Goal: Task Accomplishment & Management: Complete application form

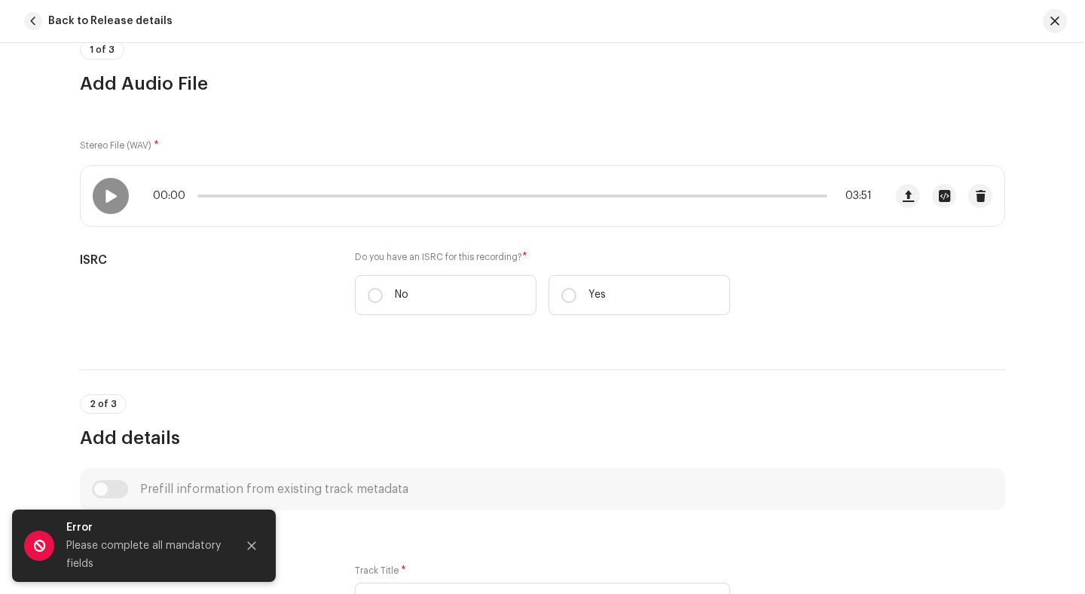
scroll to position [144, 0]
click at [105, 191] on span at bounding box center [110, 194] width 13 height 12
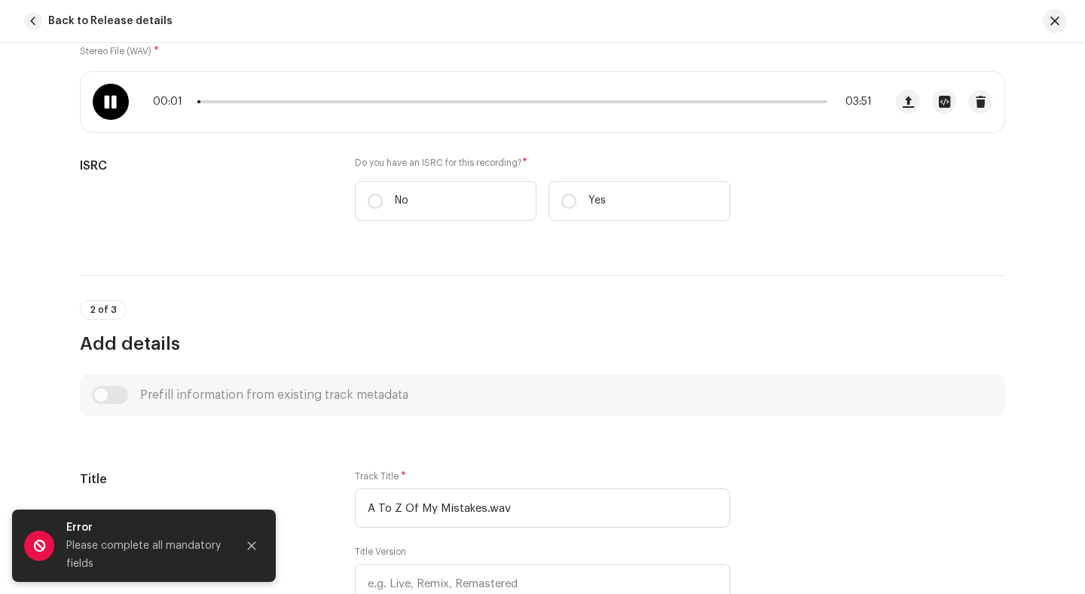
scroll to position [238, 0]
click at [111, 104] on span at bounding box center [110, 100] width 13 height 12
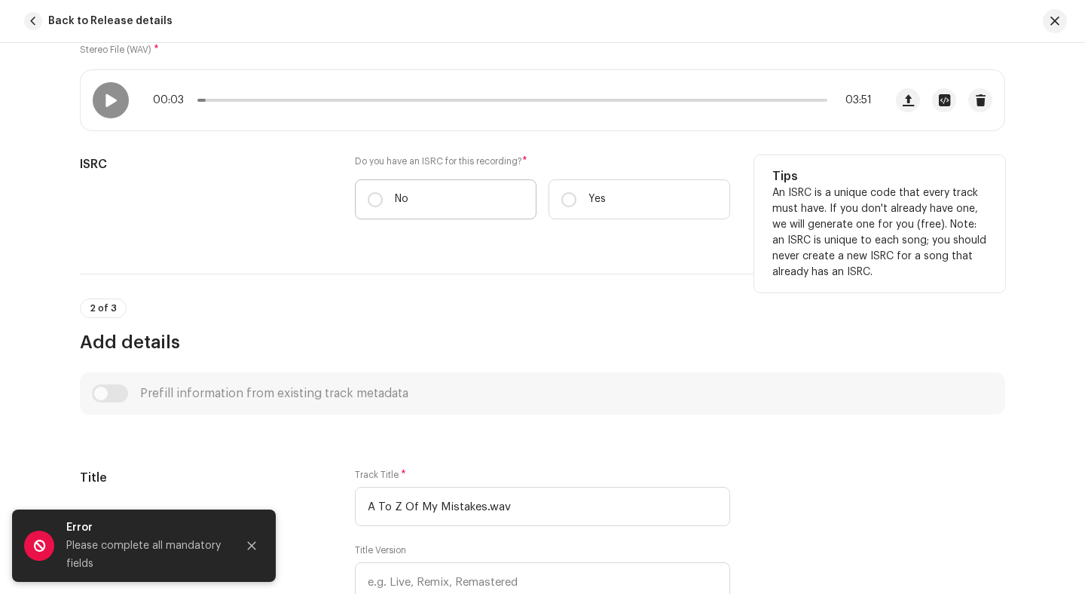
click at [427, 198] on label "No" at bounding box center [446, 199] width 182 height 40
click at [383, 198] on input "No" at bounding box center [375, 199] width 15 height 15
radio input "true"
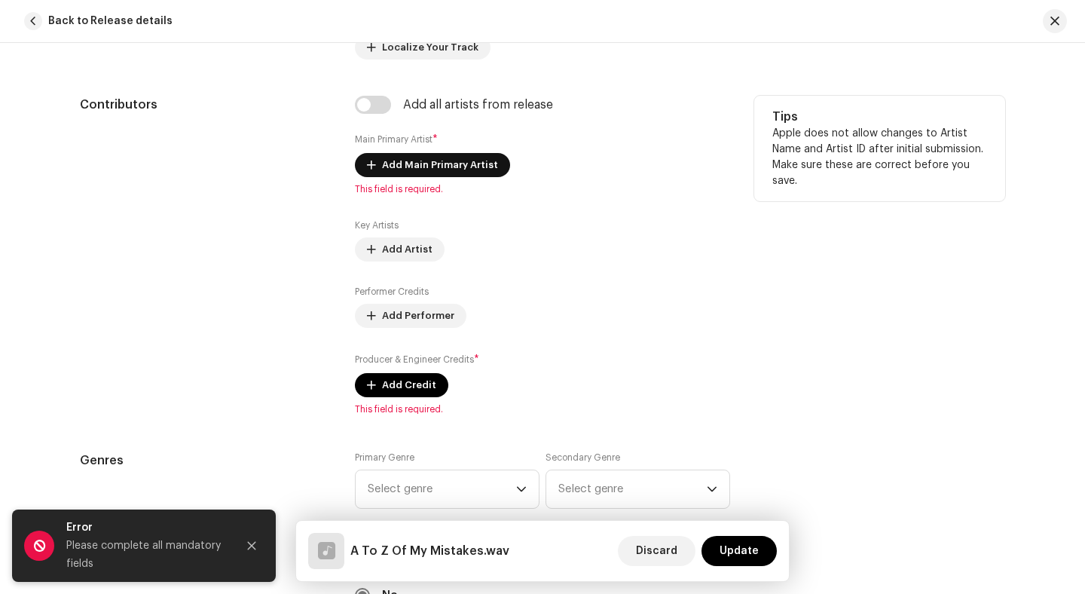
scroll to position [862, 0]
click at [452, 164] on span "Add Main Primary Artist" at bounding box center [440, 164] width 116 height 30
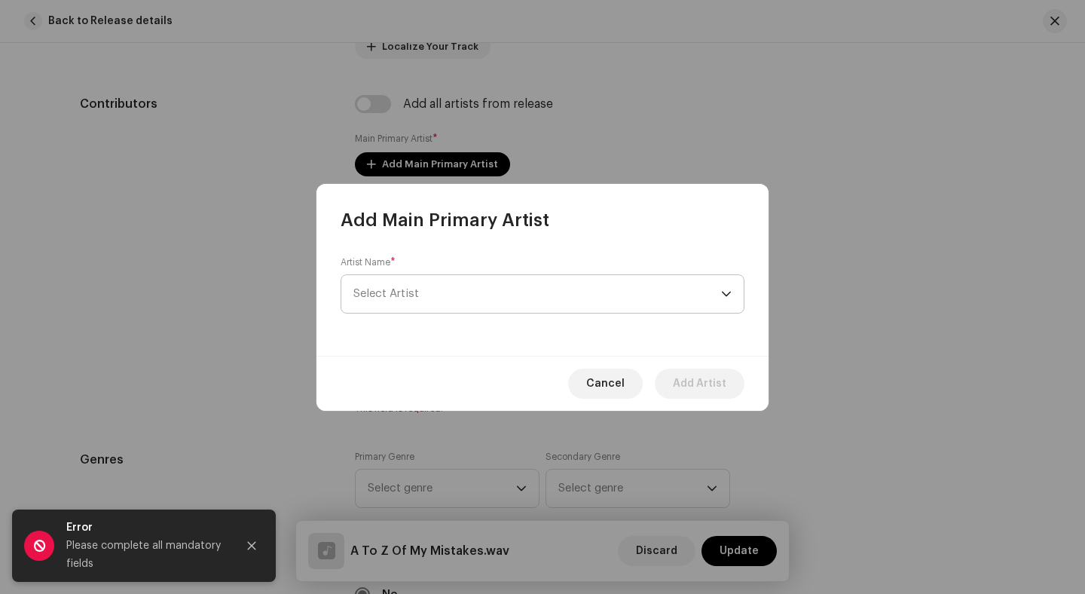
click at [468, 289] on span "Select Artist" at bounding box center [538, 294] width 368 height 38
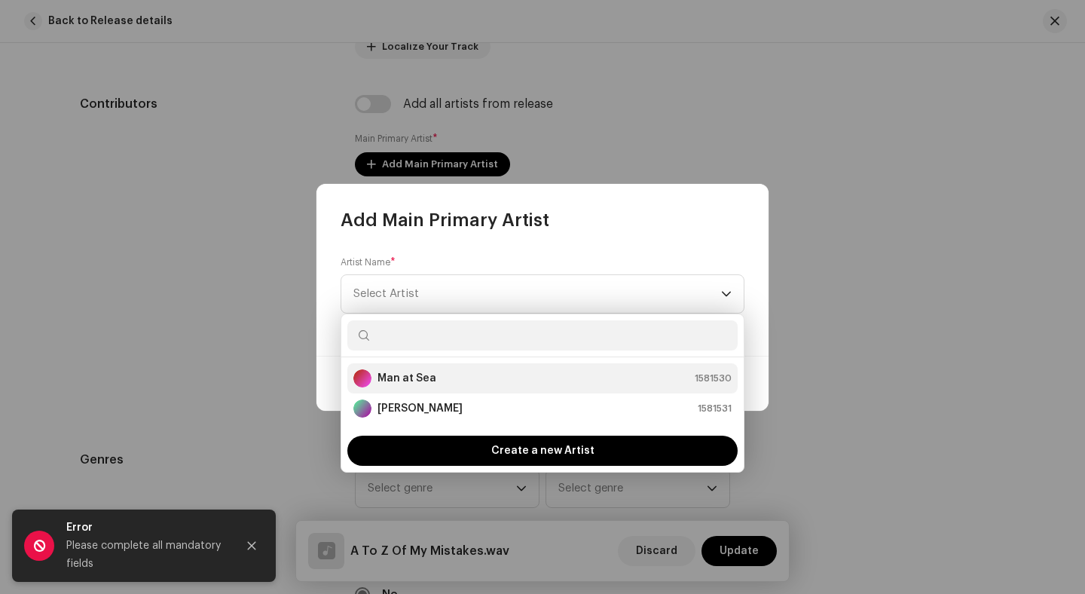
click at [446, 376] on div "Man at Sea 1581530" at bounding box center [543, 378] width 378 height 18
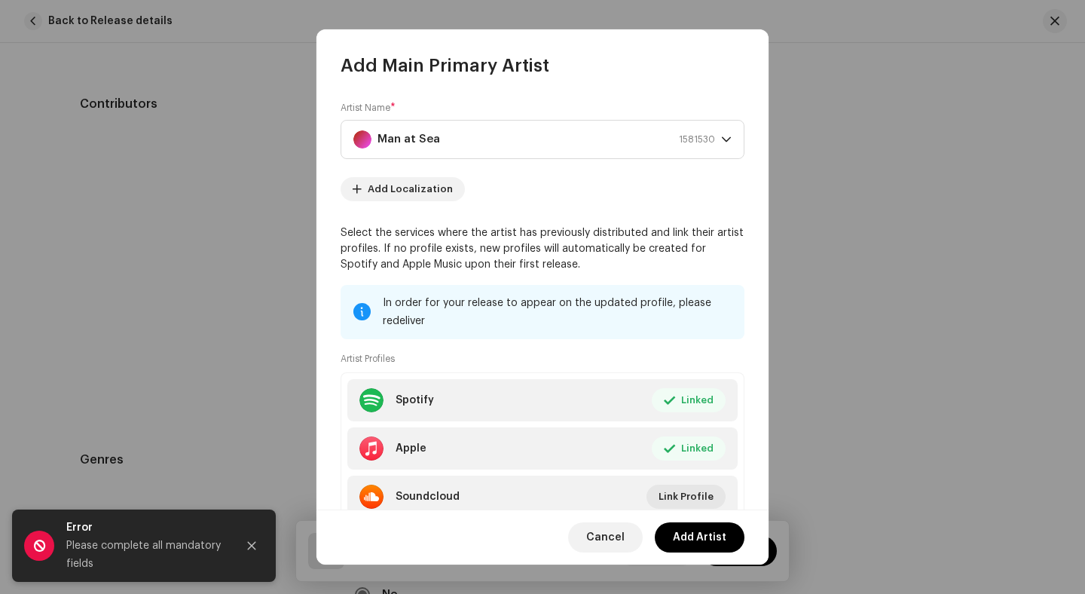
click at [717, 553] on div "Cancel Add Artist" at bounding box center [543, 537] width 452 height 55
click at [719, 541] on span "Add Artist" at bounding box center [700, 537] width 54 height 30
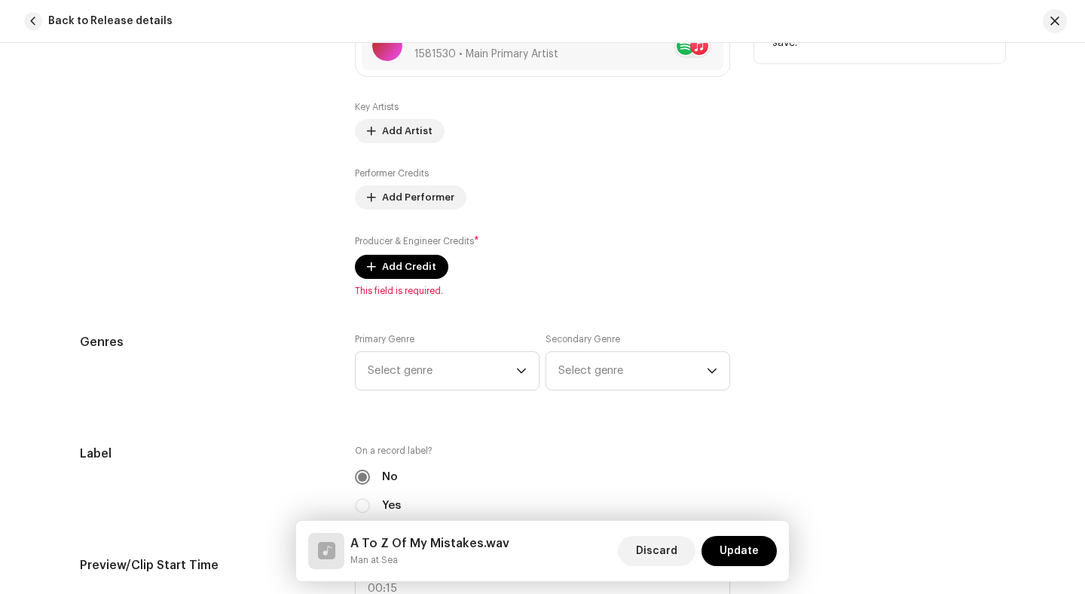
scroll to position [1015, 0]
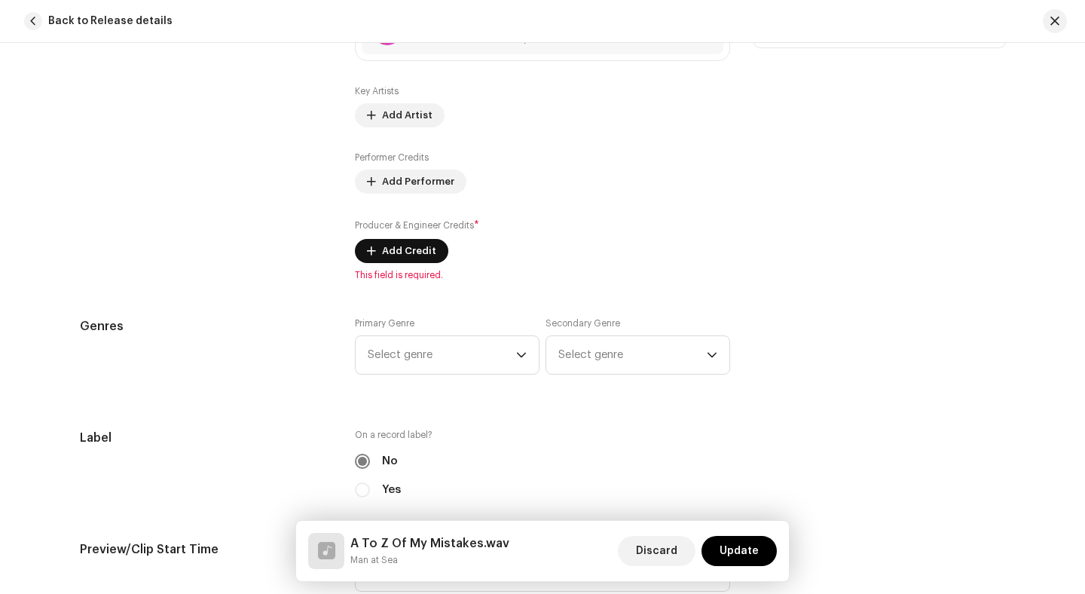
click at [400, 245] on span "Add Credit" at bounding box center [409, 251] width 54 height 30
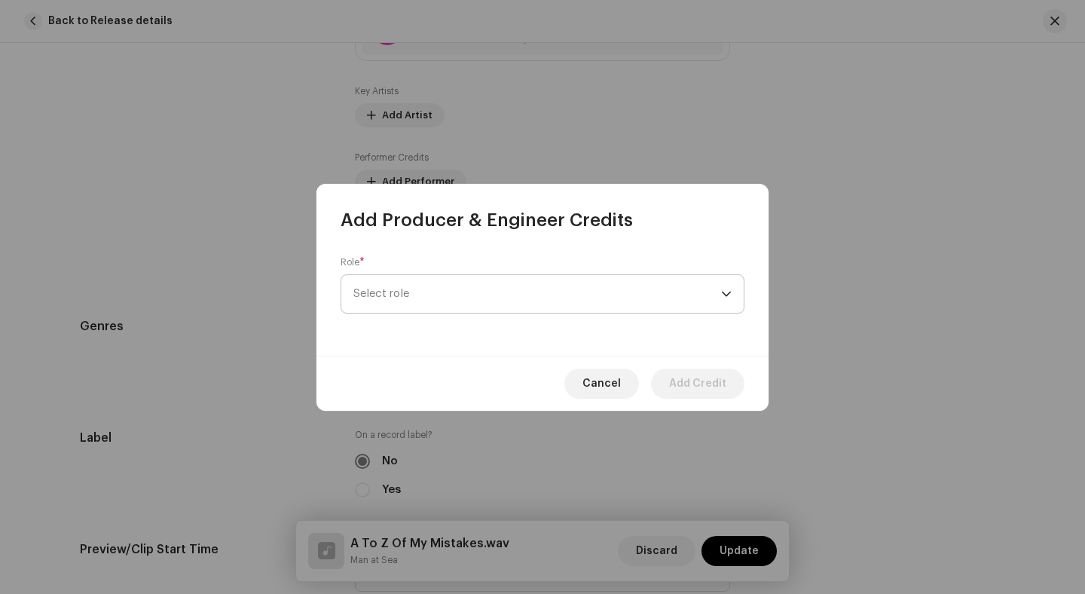
click at [655, 286] on span "Select role" at bounding box center [538, 294] width 368 height 38
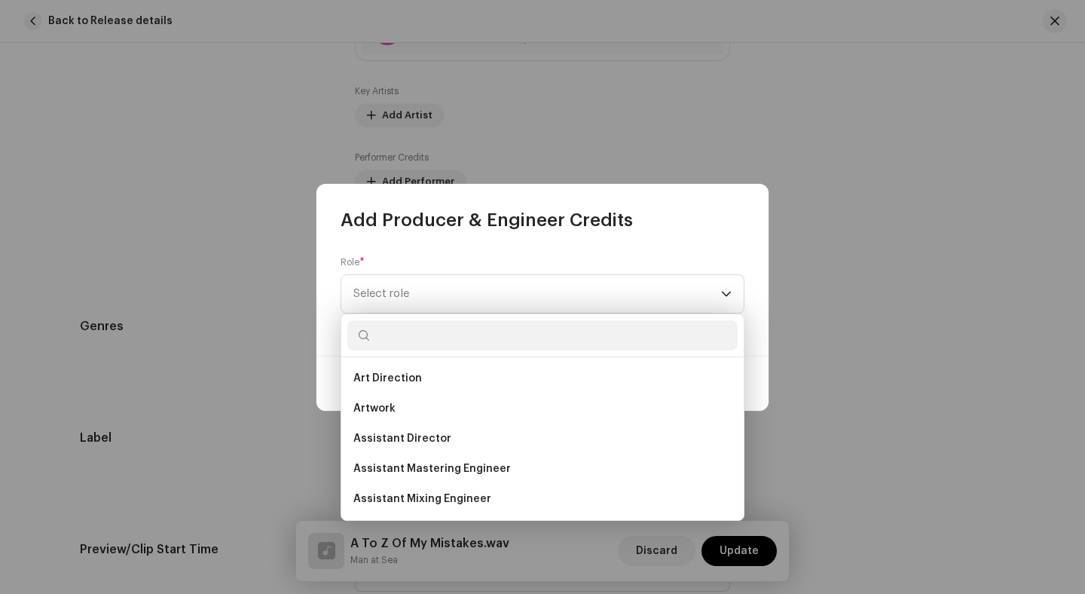
click at [632, 336] on input "text" at bounding box center [543, 335] width 390 height 30
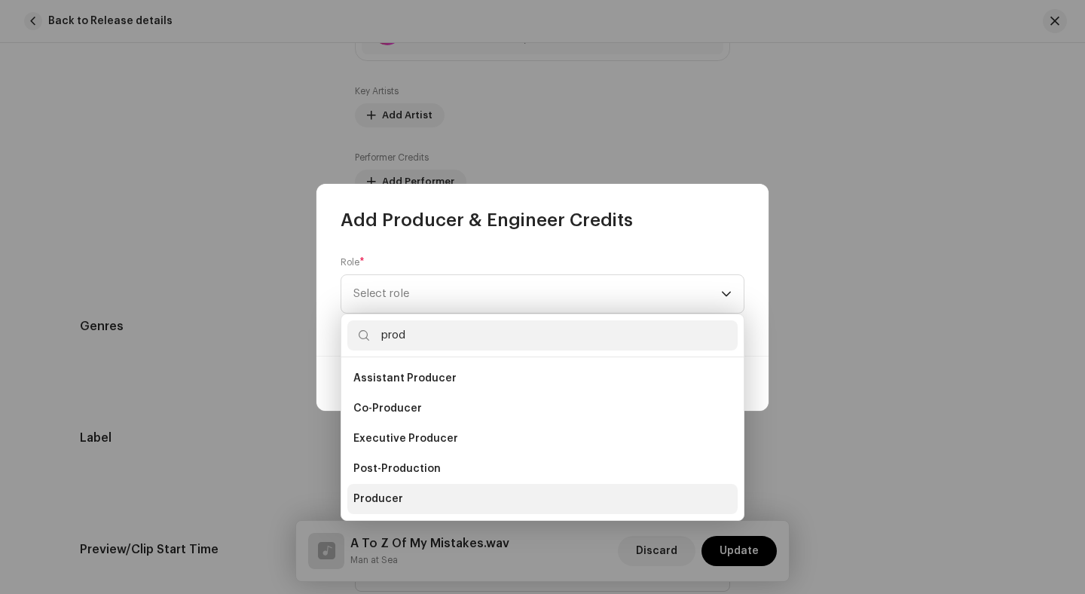
type input "prod"
click at [479, 495] on li "Producer" at bounding box center [543, 499] width 390 height 30
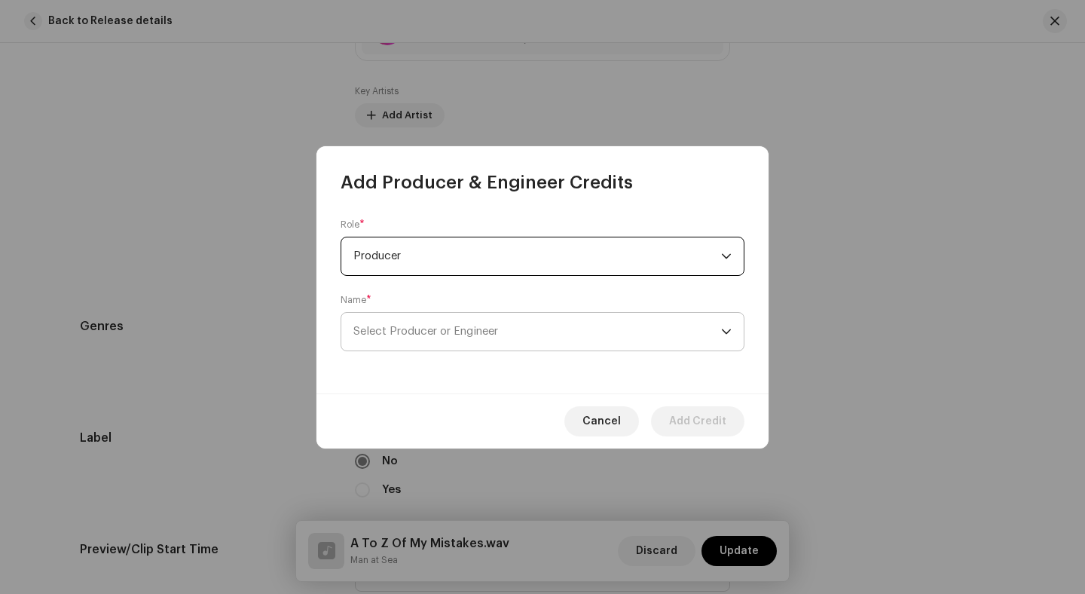
click at [676, 341] on span "Select Producer or Engineer" at bounding box center [538, 332] width 368 height 38
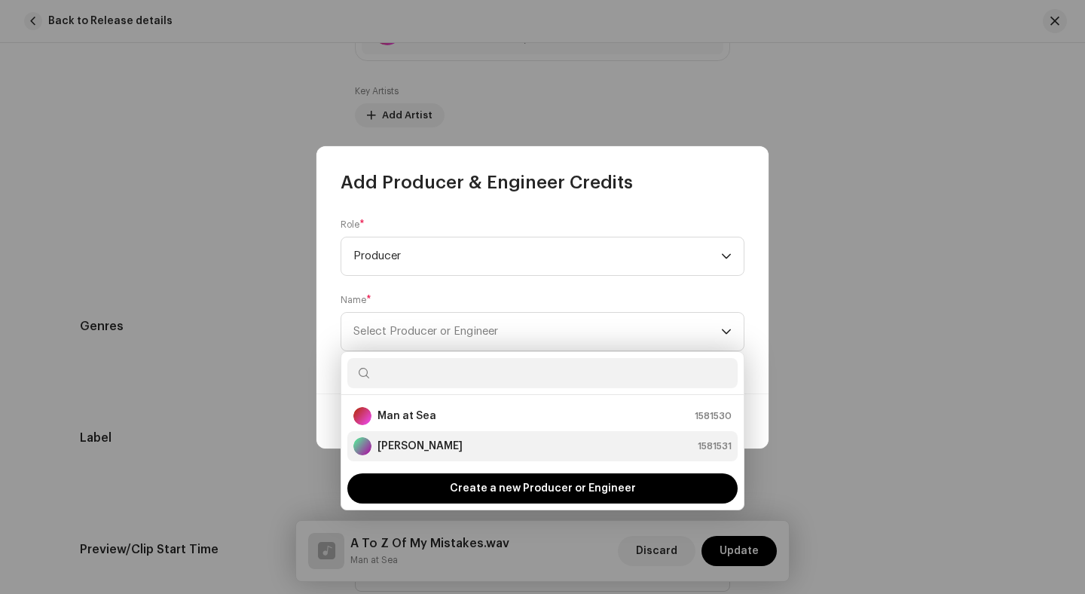
click at [602, 443] on div "[PERSON_NAME] 1581531" at bounding box center [543, 446] width 378 height 18
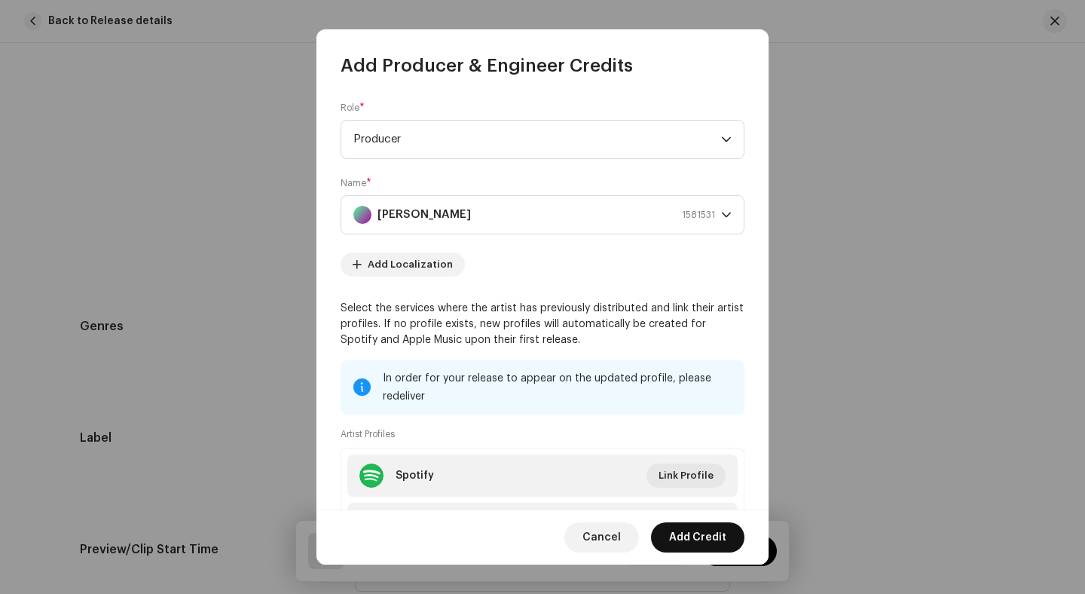
click at [685, 533] on span "Add Credit" at bounding box center [697, 537] width 57 height 30
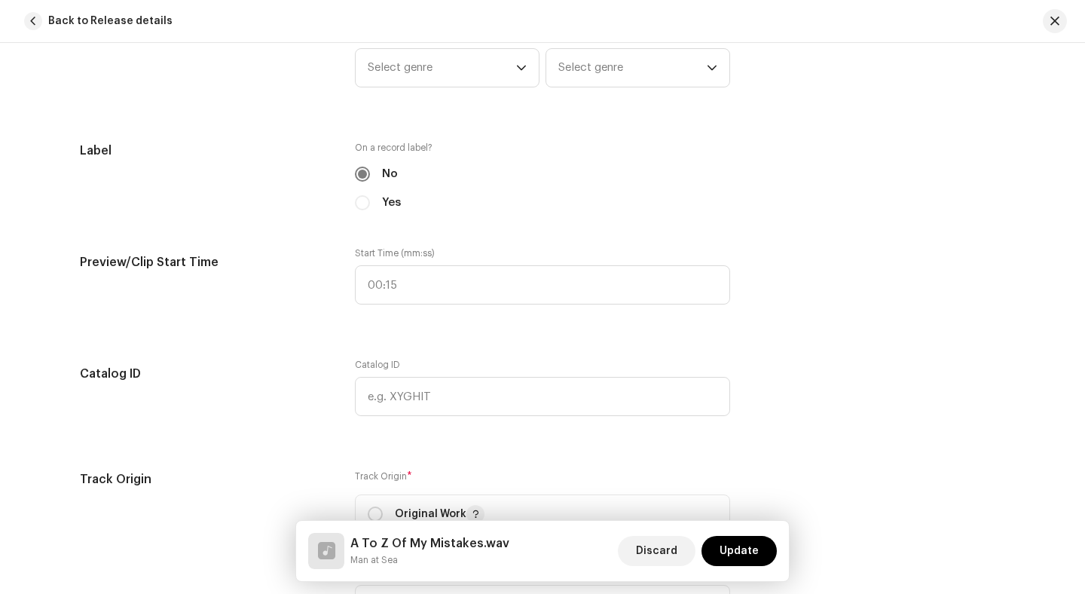
scroll to position [1331, 0]
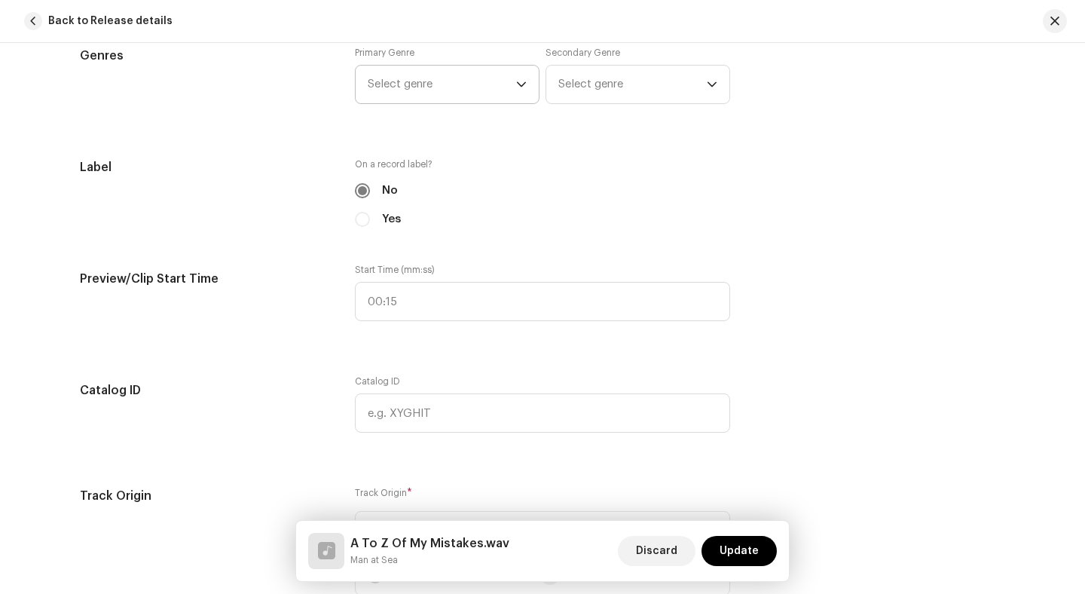
click at [488, 75] on span "Select genre" at bounding box center [442, 85] width 148 height 38
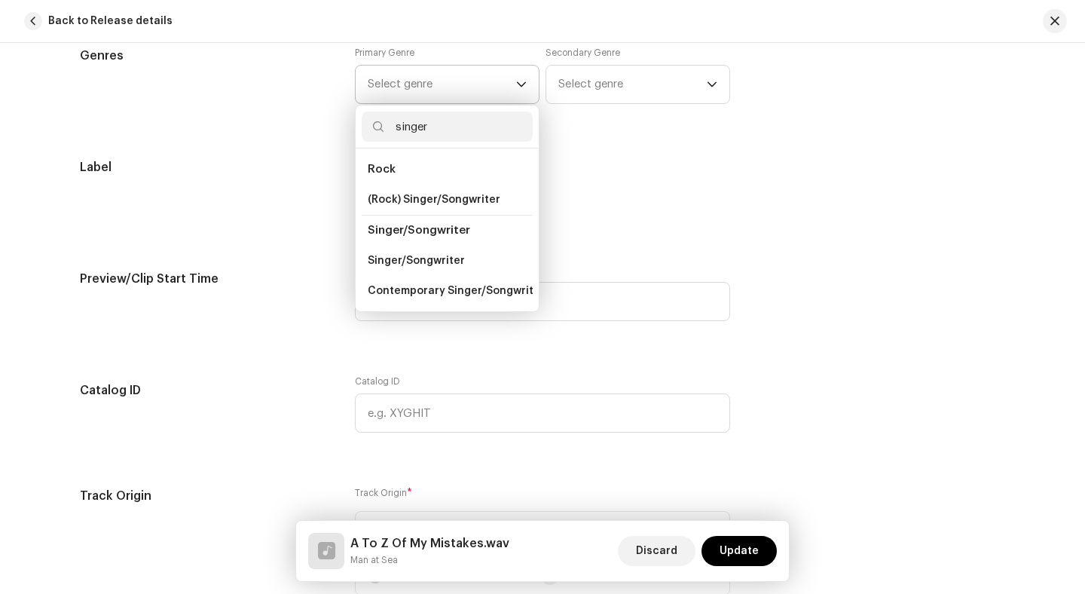
type input "singer"
click at [418, 227] on span "Singer/Songwriter" at bounding box center [419, 230] width 103 height 11
click at [424, 265] on span "Singer/Songwriter" at bounding box center [416, 260] width 97 height 15
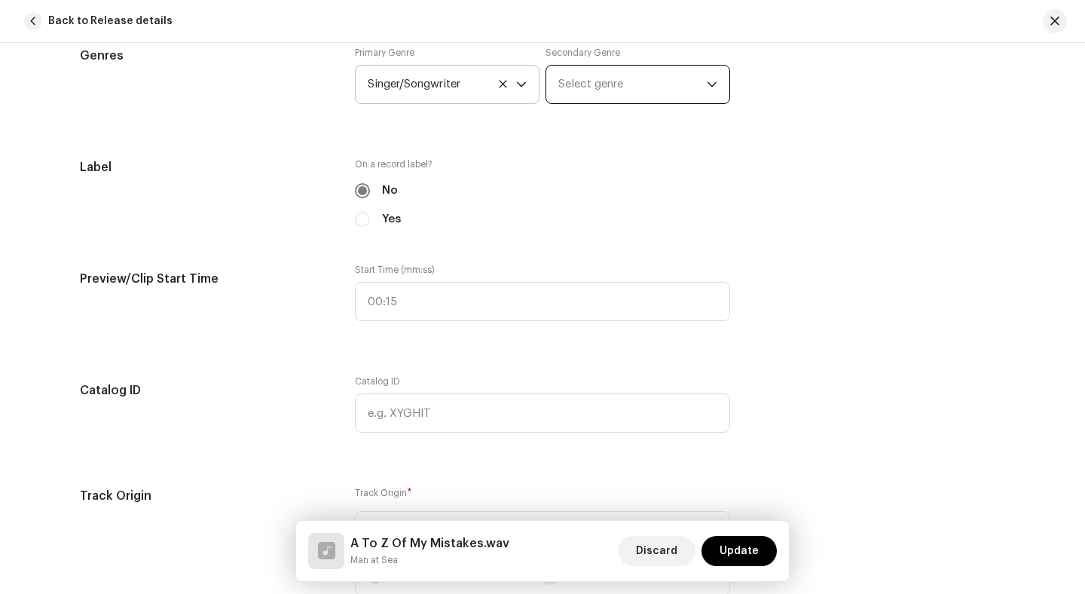
click at [590, 90] on span "Select genre" at bounding box center [633, 85] width 148 height 38
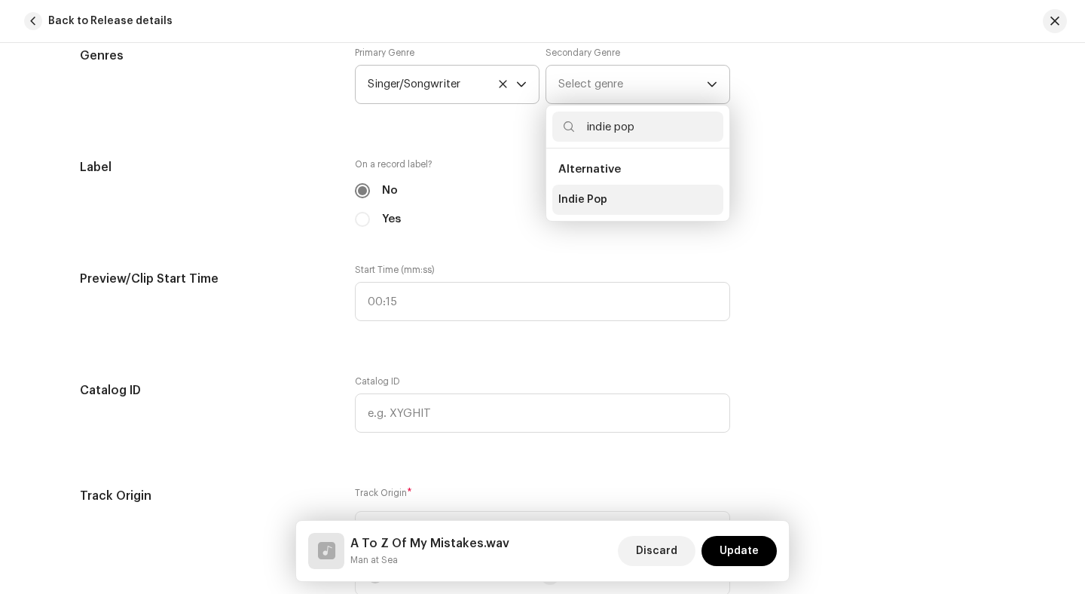
type input "indie pop"
click at [577, 195] on span "Indie Pop" at bounding box center [583, 199] width 49 height 15
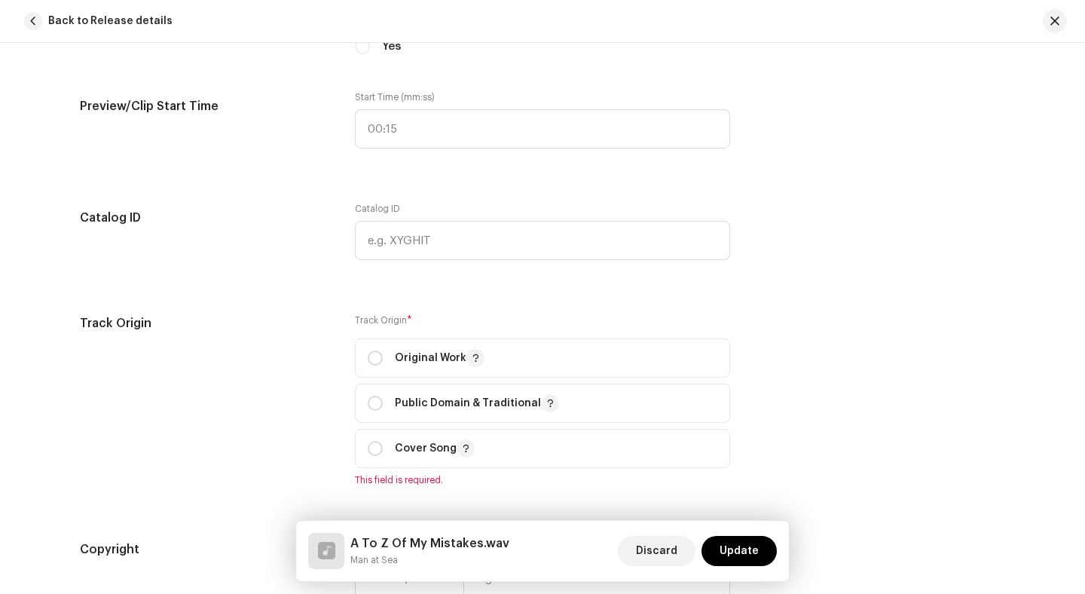
scroll to position [1505, 0]
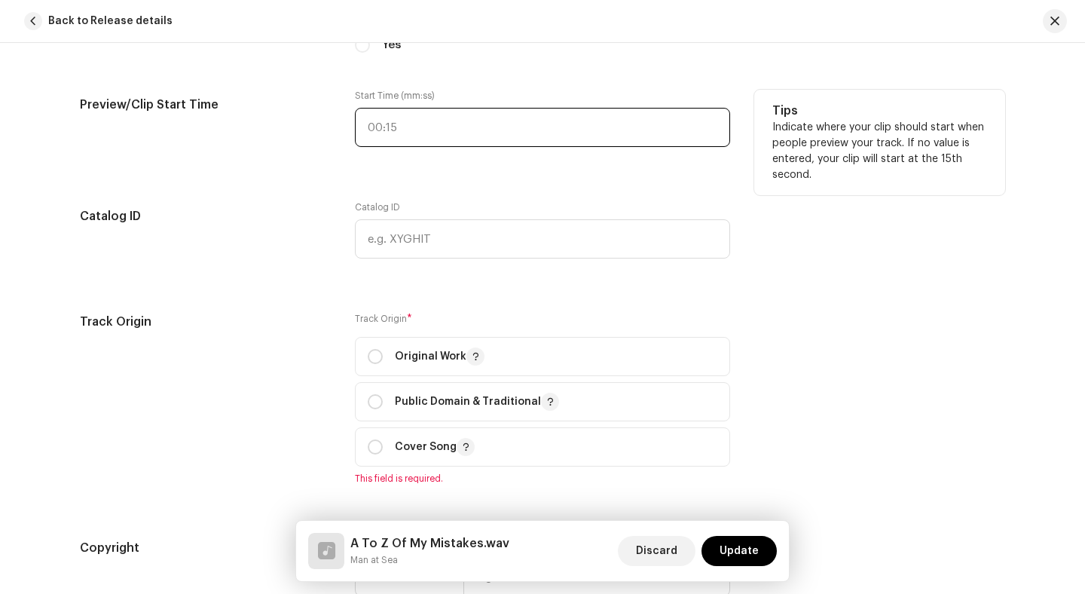
type input ":"
click at [575, 136] on input ":" at bounding box center [542, 127] width 375 height 39
type input "01:19"
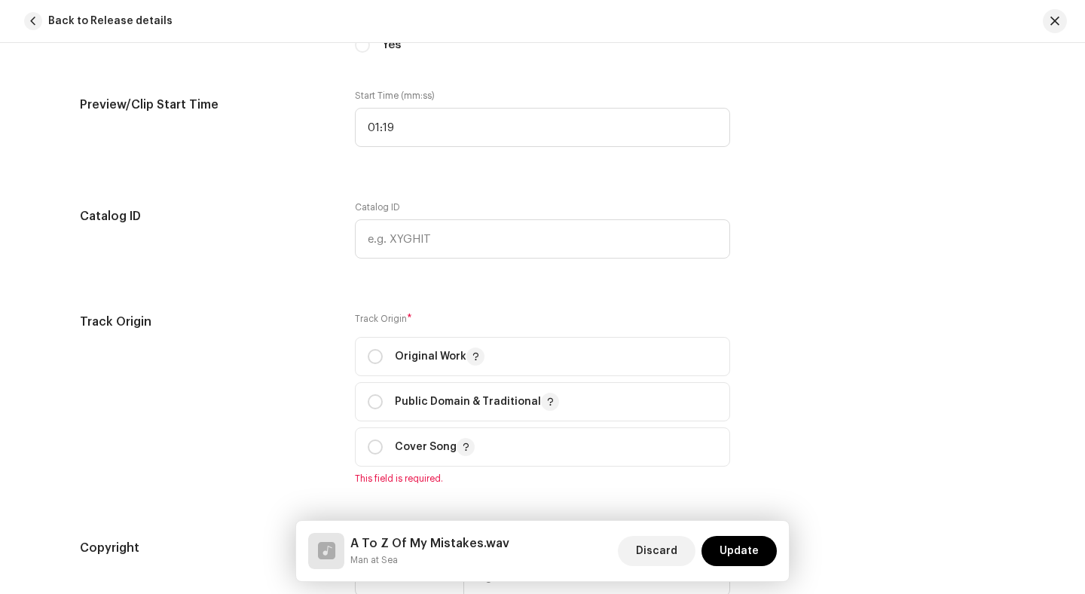
click at [498, 196] on div "Track details Complete the following to finalize your track. 1 of 3 Add Audio F…" at bounding box center [543, 206] width 974 height 3265
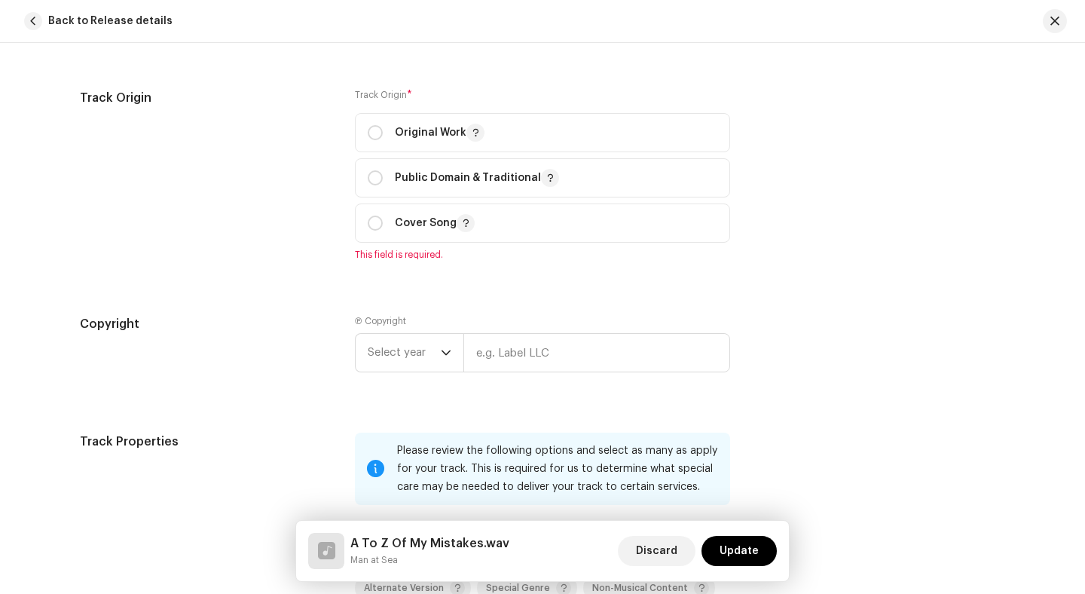
scroll to position [1734, 0]
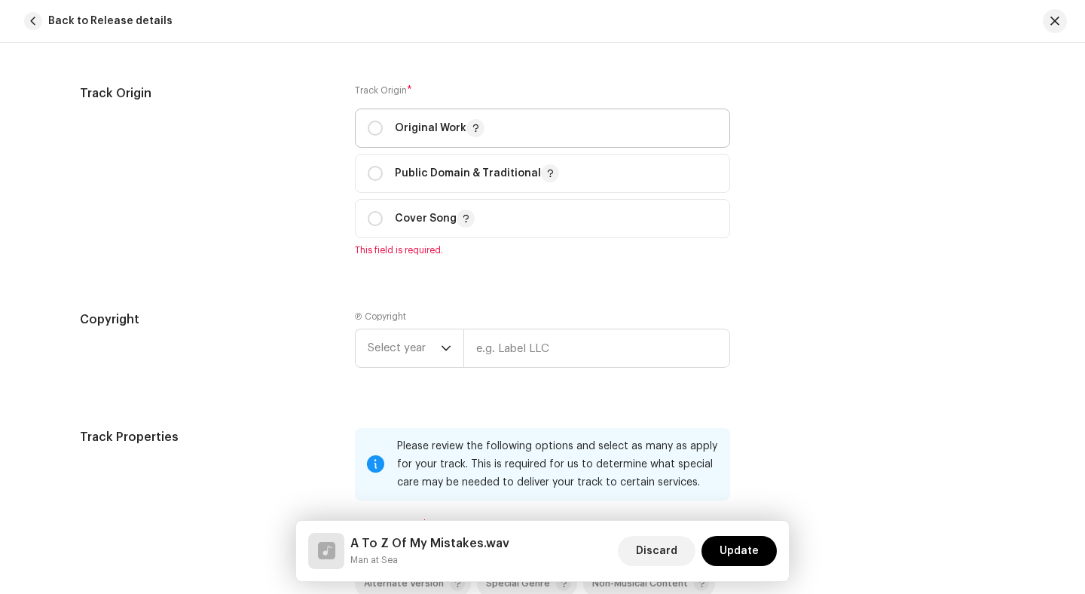
click at [381, 130] on div "Original Work" at bounding box center [426, 128] width 117 height 18
radio input "true"
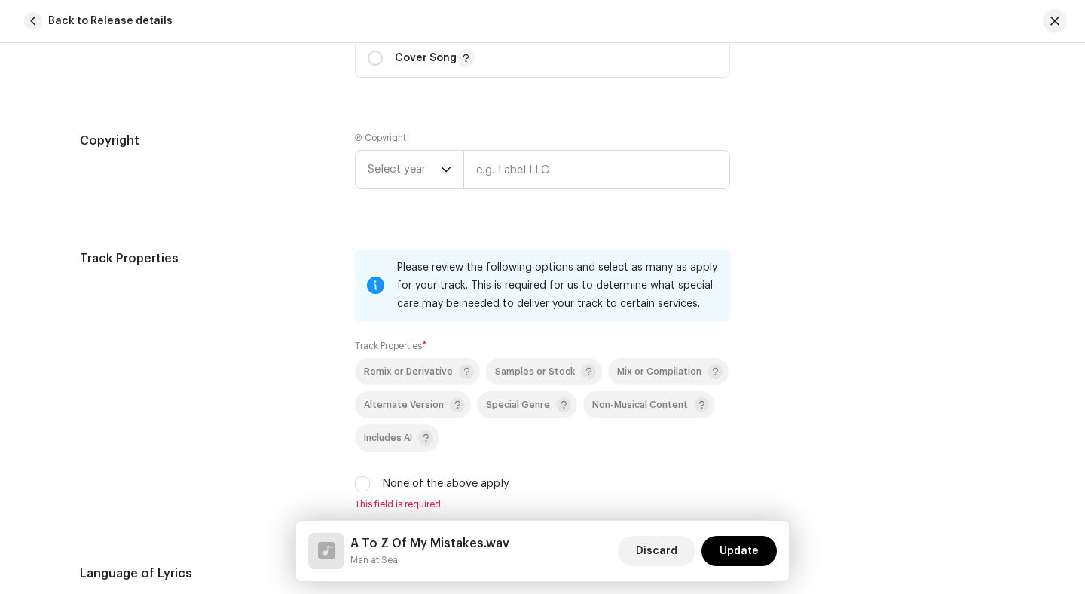
scroll to position [1895, 0]
click at [423, 170] on span "Select year" at bounding box center [404, 169] width 73 height 38
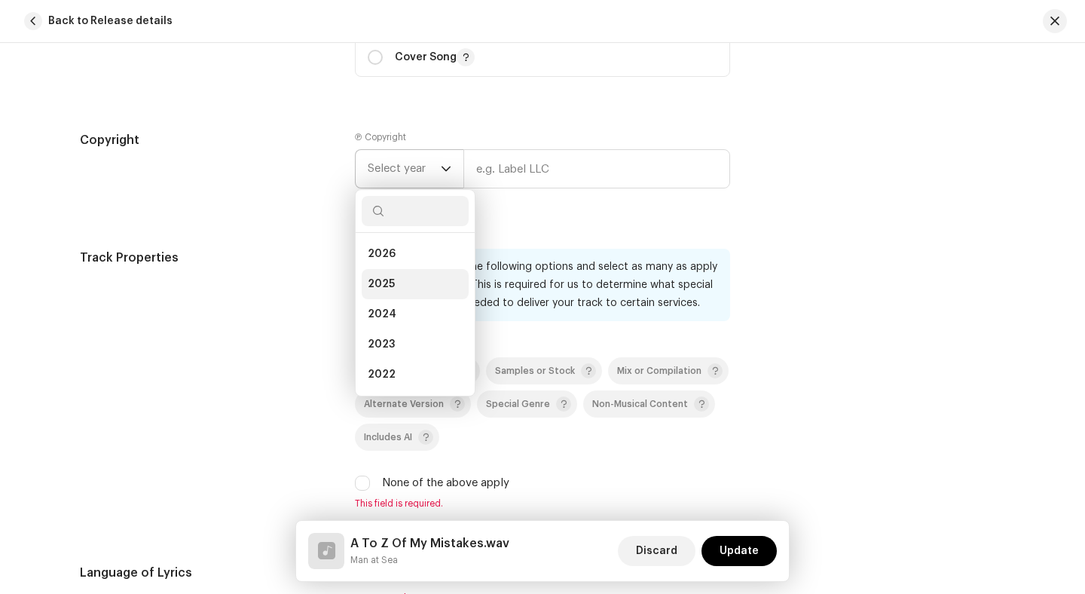
click at [402, 286] on li "2025" at bounding box center [415, 284] width 107 height 30
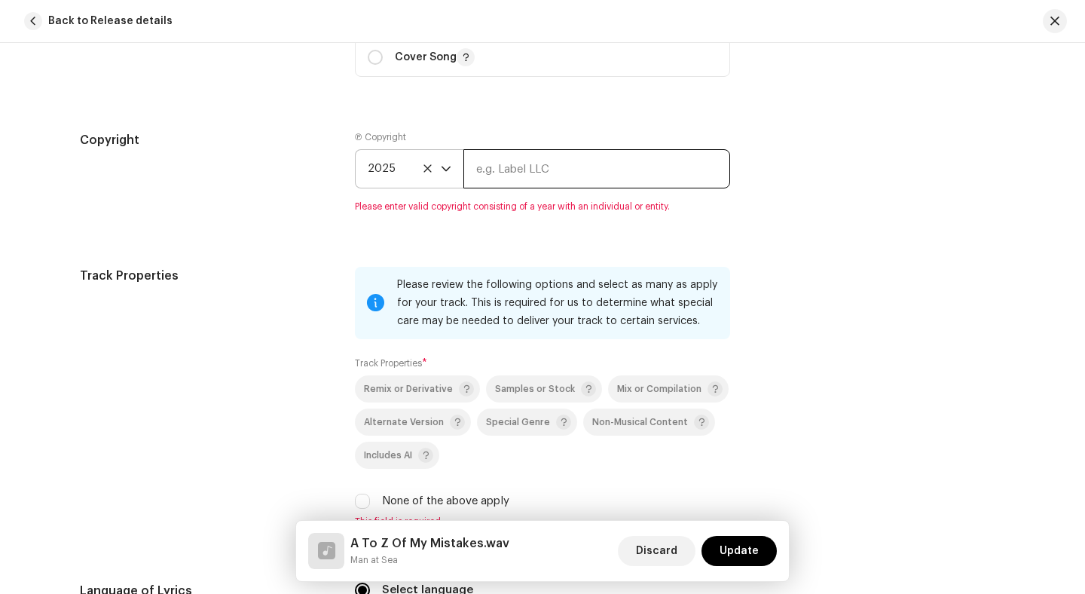
click at [506, 188] on input "text" at bounding box center [597, 168] width 267 height 39
type input "[PERSON_NAME]"
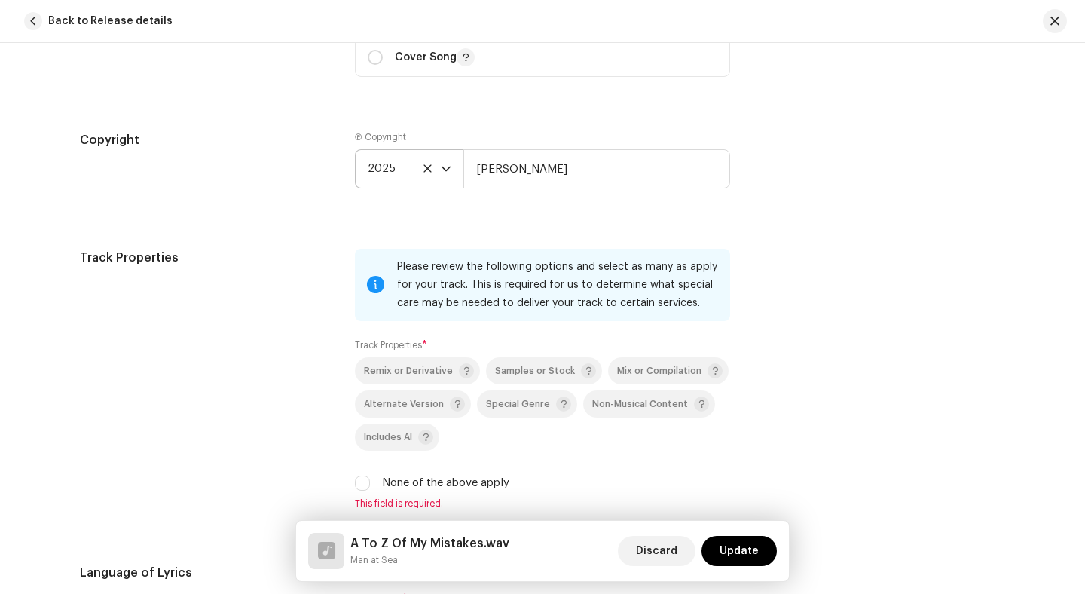
click at [773, 157] on div "Copyright Ⓟ Copyright 2025 [PERSON_NAME]" at bounding box center [543, 171] width 926 height 81
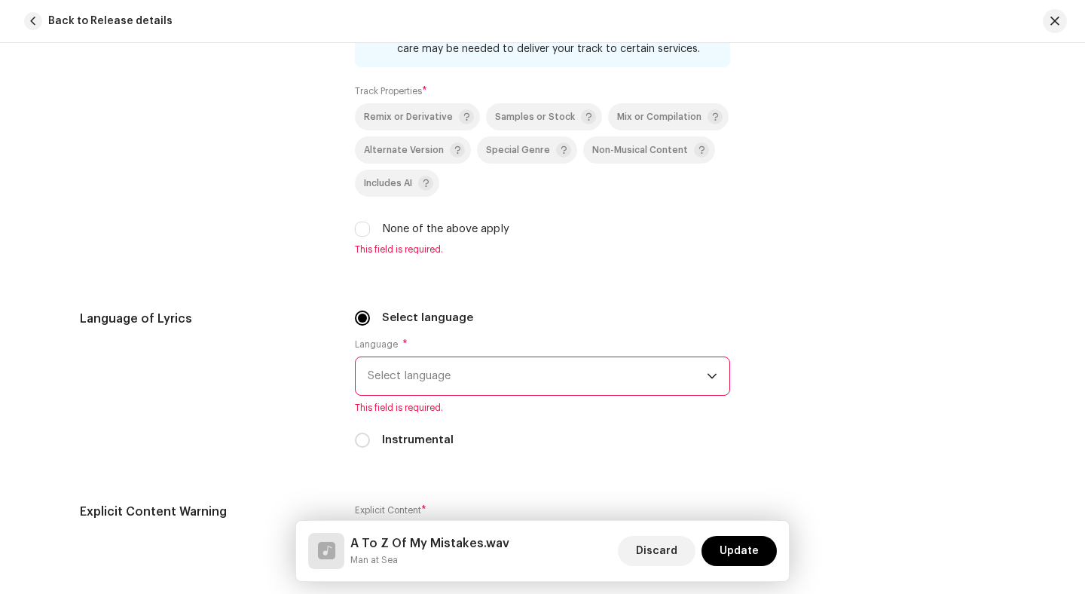
scroll to position [2139, 0]
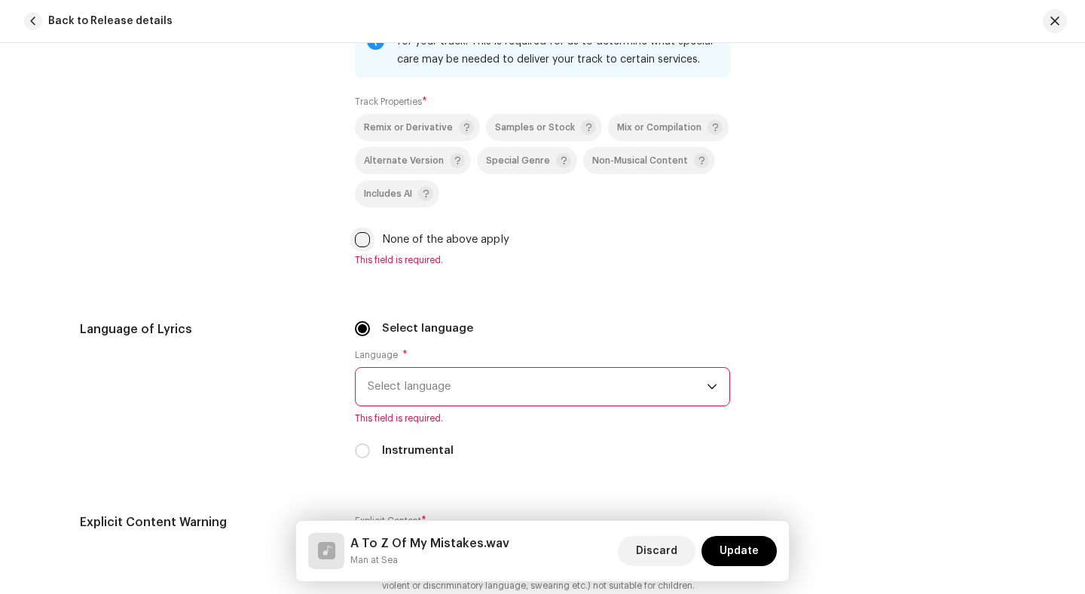
click at [357, 247] on input "None of the above apply" at bounding box center [362, 239] width 15 height 15
checkbox input "true"
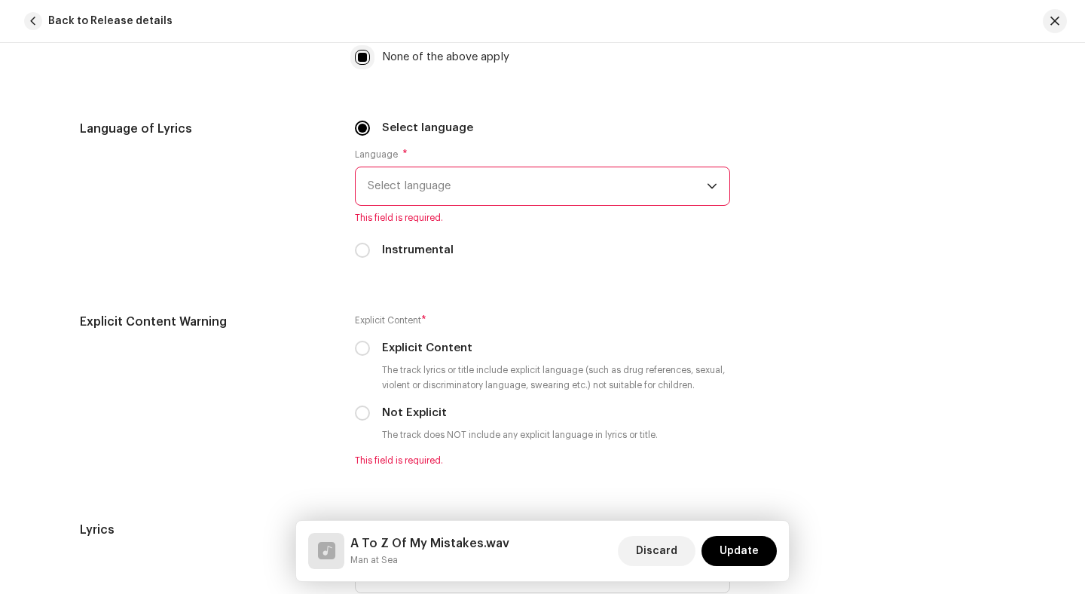
scroll to position [2322, 0]
click at [440, 196] on span "Select language" at bounding box center [537, 185] width 339 height 38
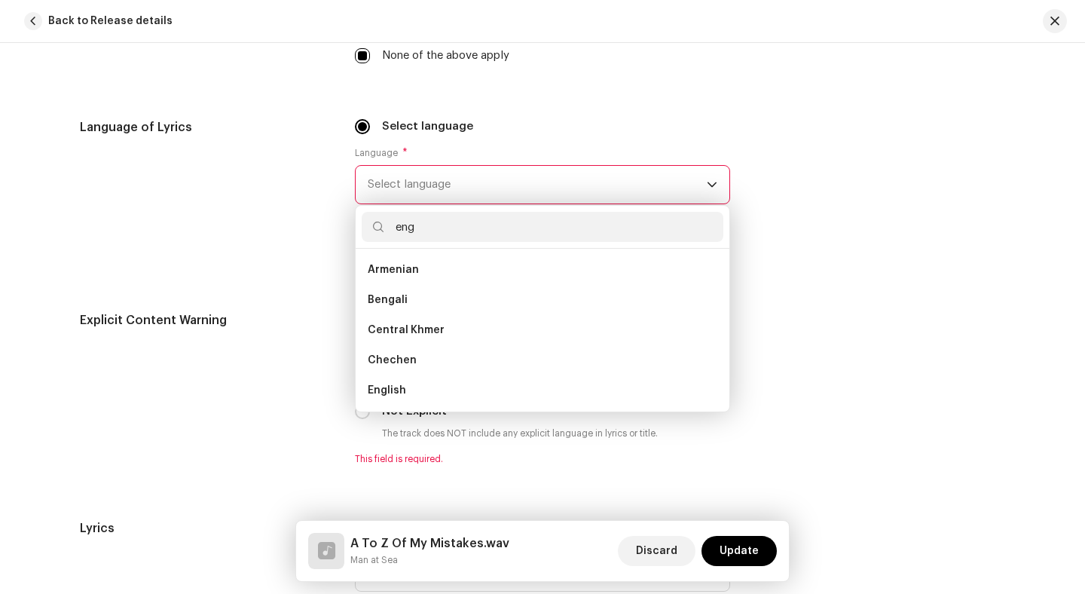
scroll to position [0, 0]
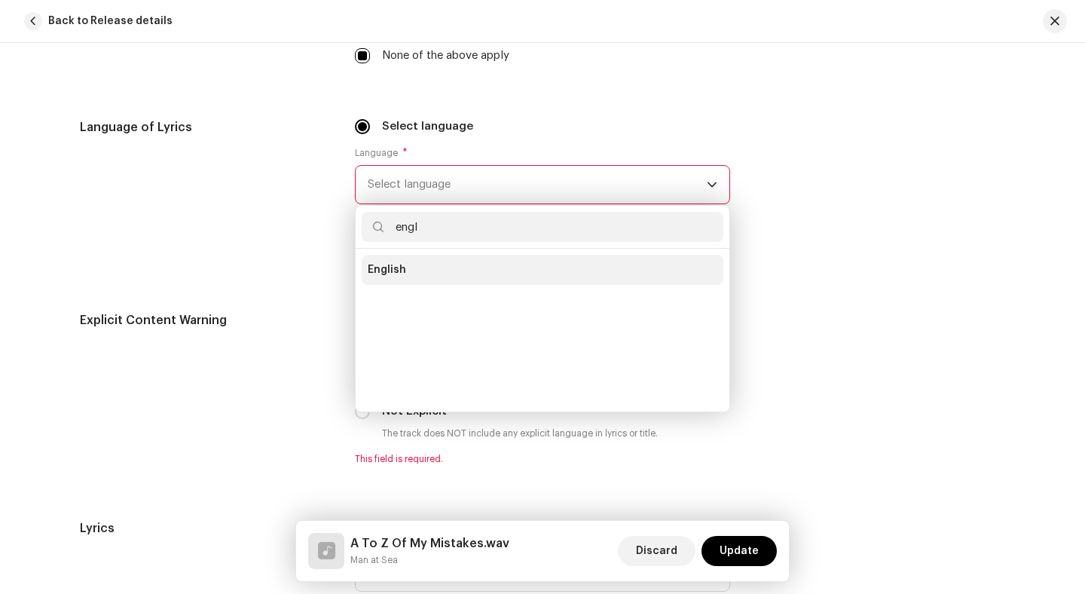
type input "engl"
click at [441, 280] on li "English" at bounding box center [543, 270] width 362 height 30
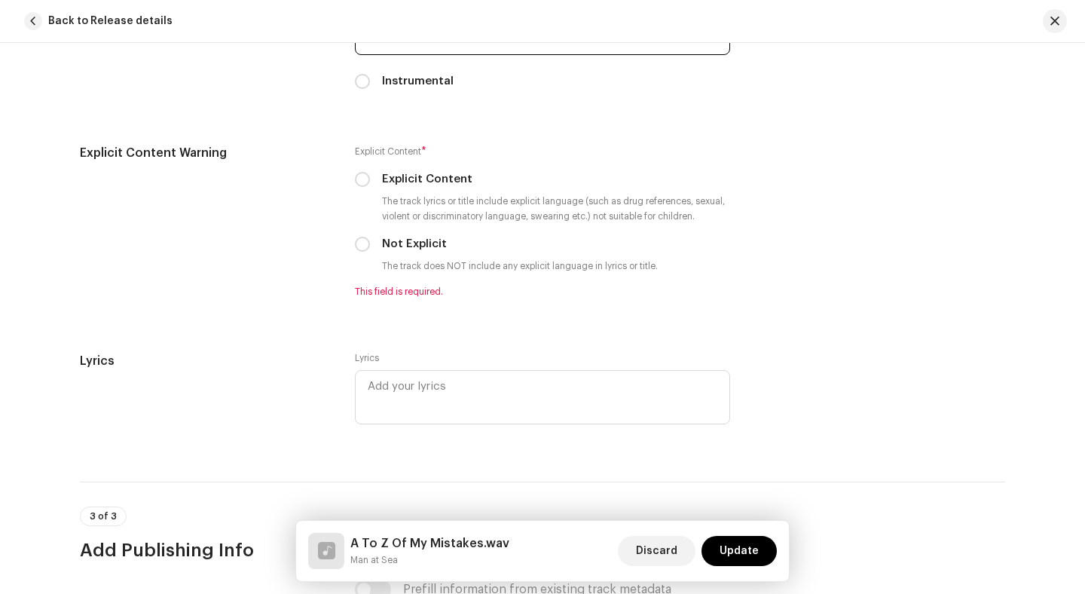
scroll to position [2485, 0]
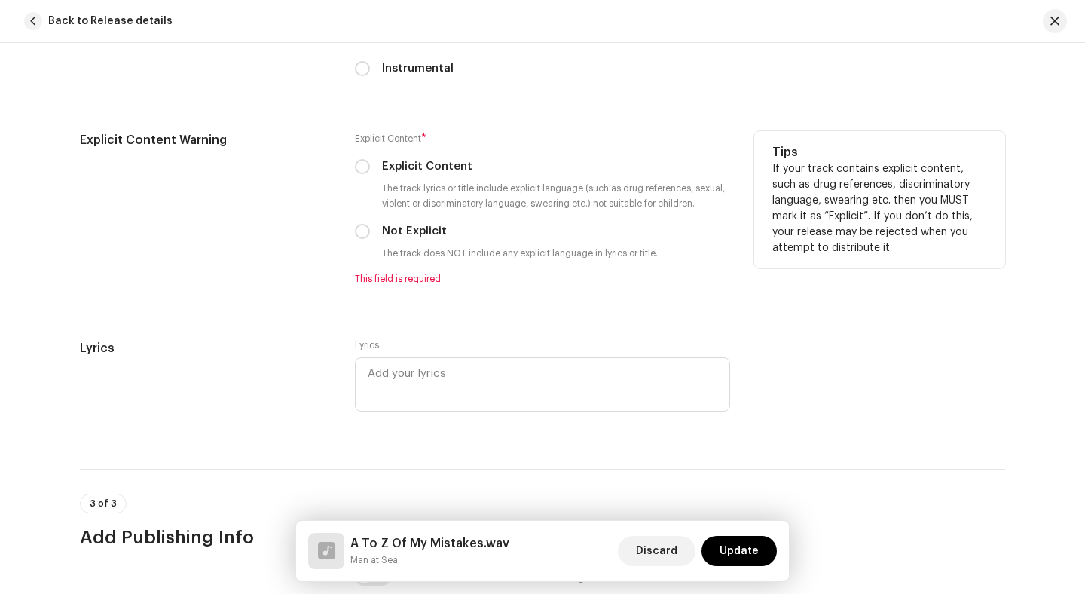
click at [398, 237] on label "Not Explicit" at bounding box center [414, 231] width 65 height 17
click at [370, 237] on input "Not Explicit" at bounding box center [362, 231] width 15 height 15
radio input "true"
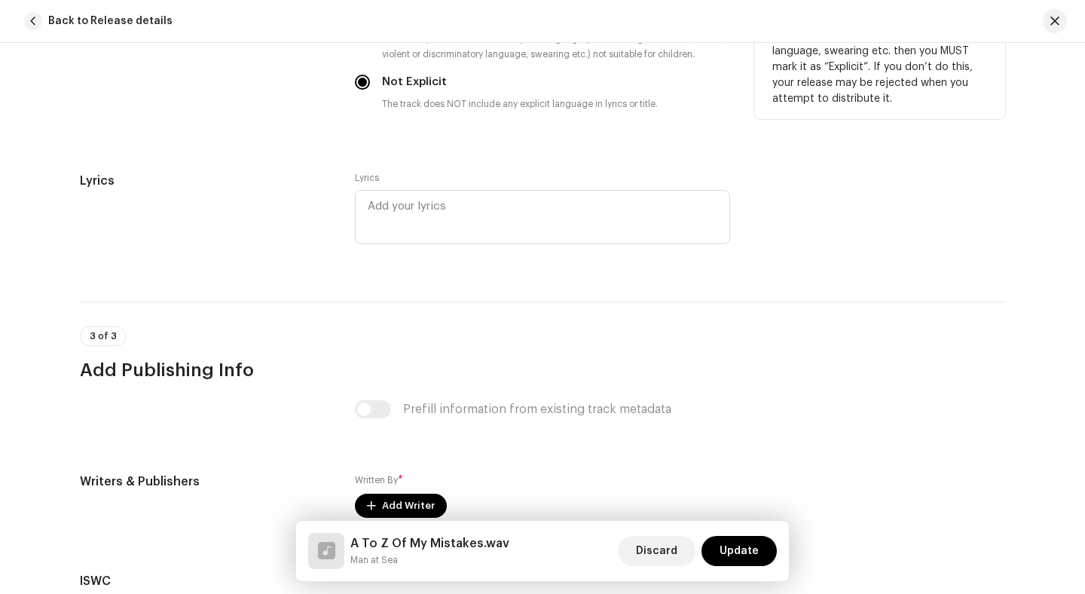
scroll to position [2635, 0]
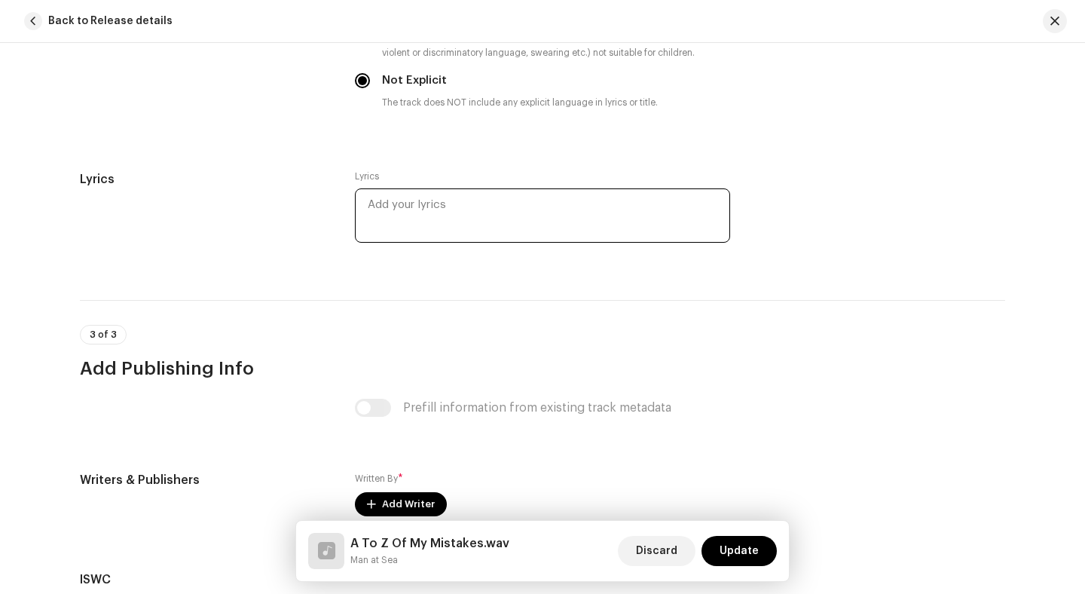
click at [426, 204] on textarea at bounding box center [542, 215] width 375 height 54
paste textarea "It’s ancient history I never did believe Always crucified myself in my dreams E…"
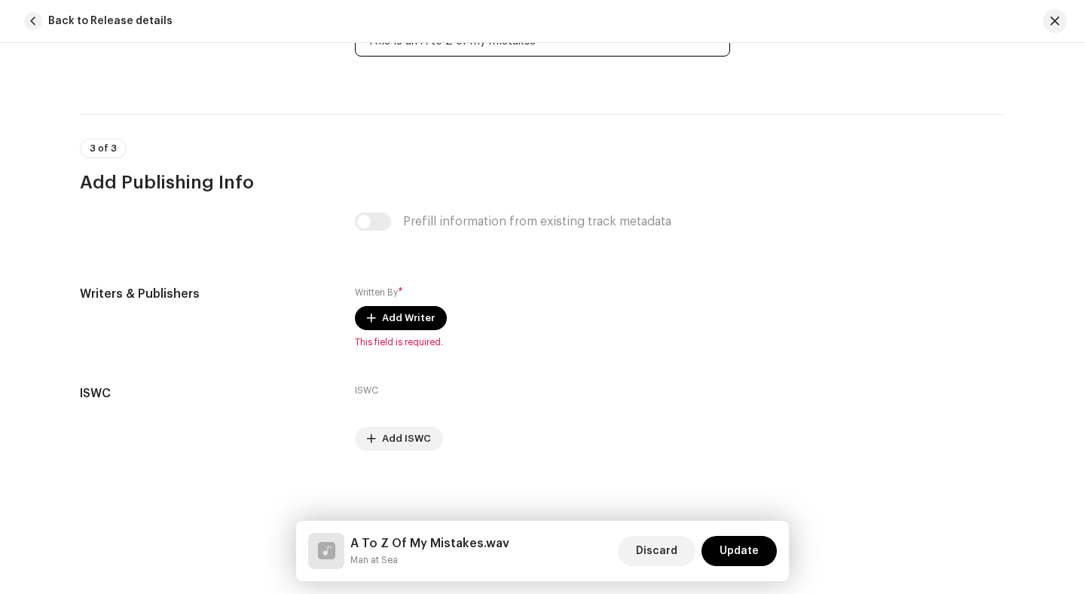
scroll to position [3333, 0]
type textarea "It’s ancient history I never did believe Always crucified myself in my dreams E…"
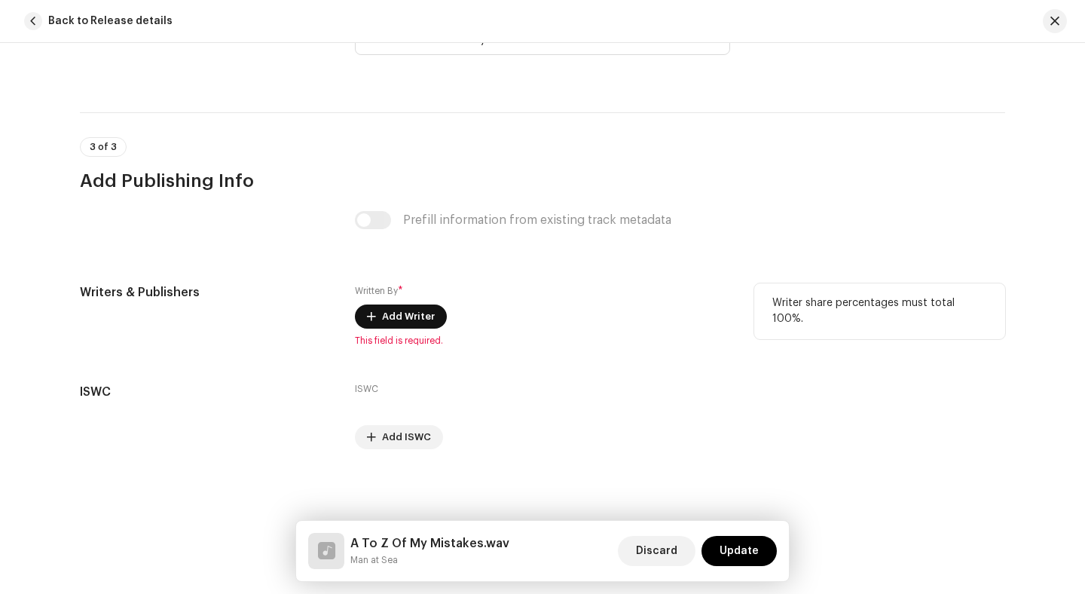
click at [384, 312] on span "Add Writer" at bounding box center [408, 317] width 53 height 30
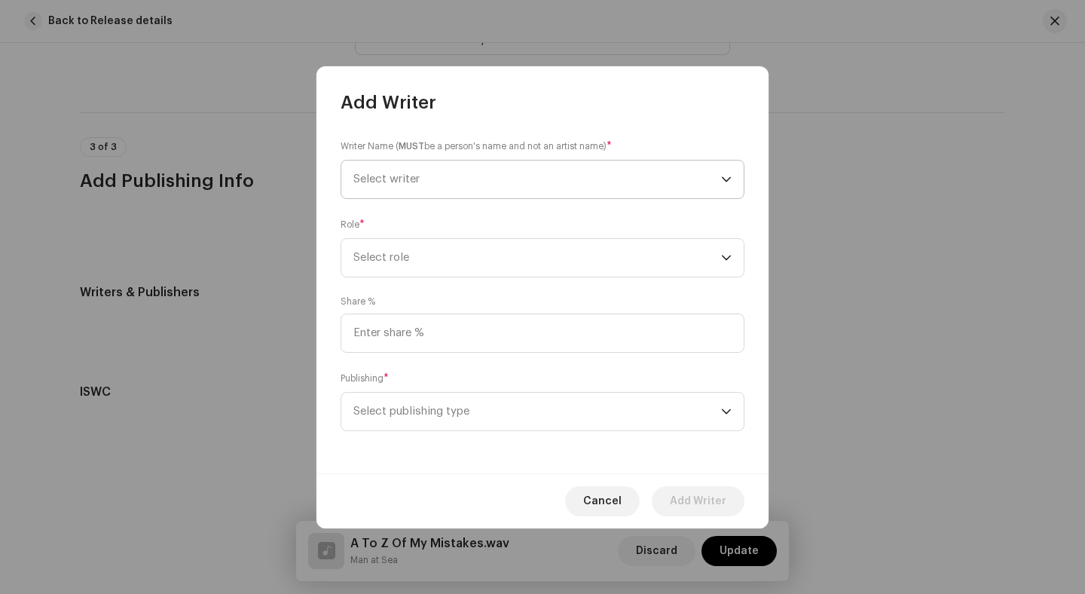
click at [502, 178] on span "Select writer" at bounding box center [538, 180] width 368 height 38
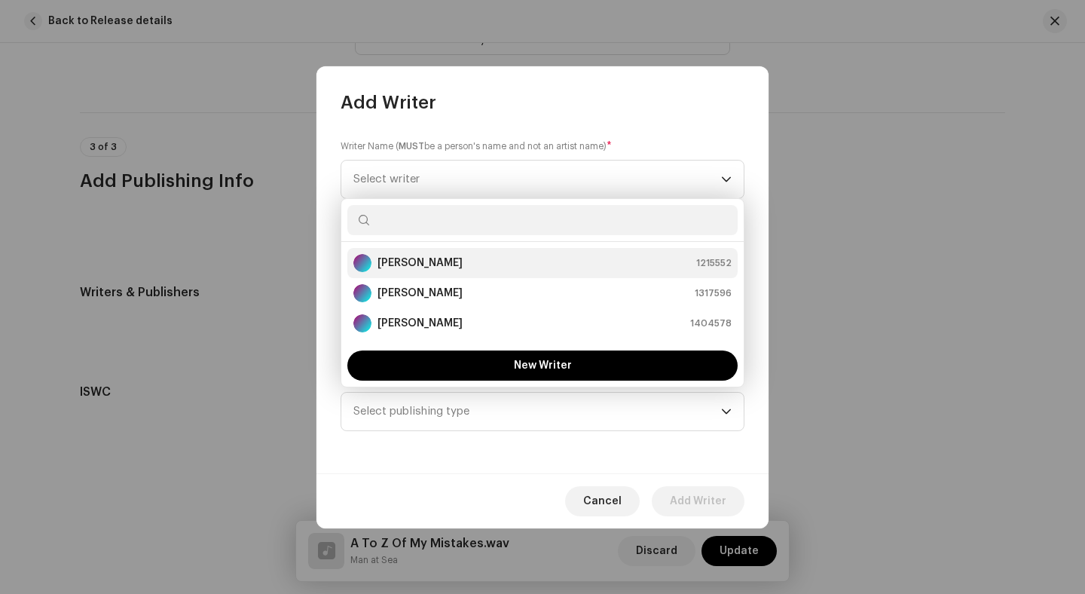
click at [473, 260] on div "[PERSON_NAME] 1215552" at bounding box center [543, 263] width 378 height 18
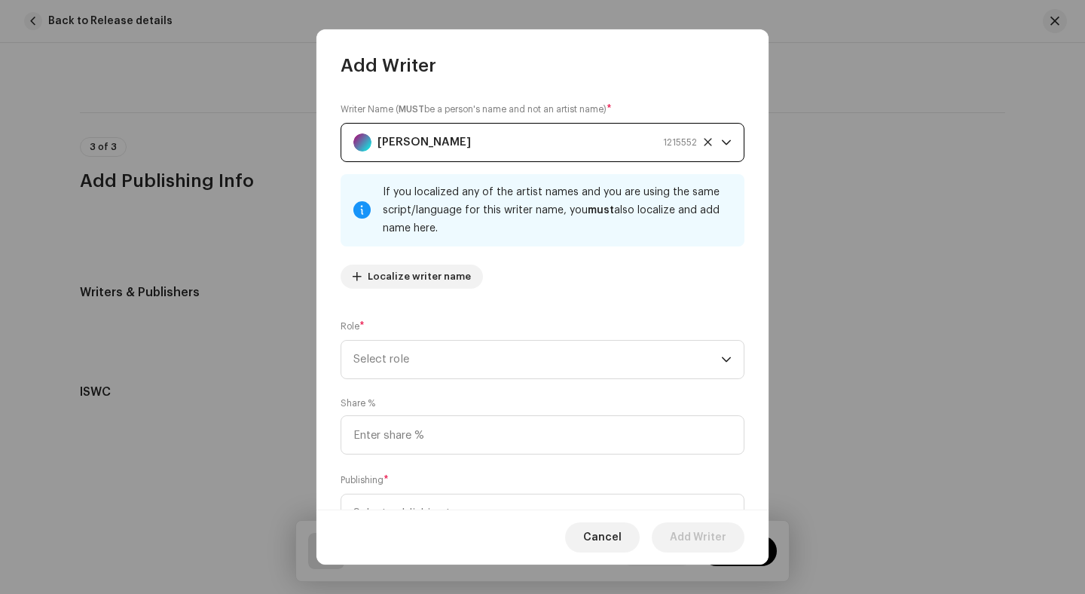
scroll to position [66, 0]
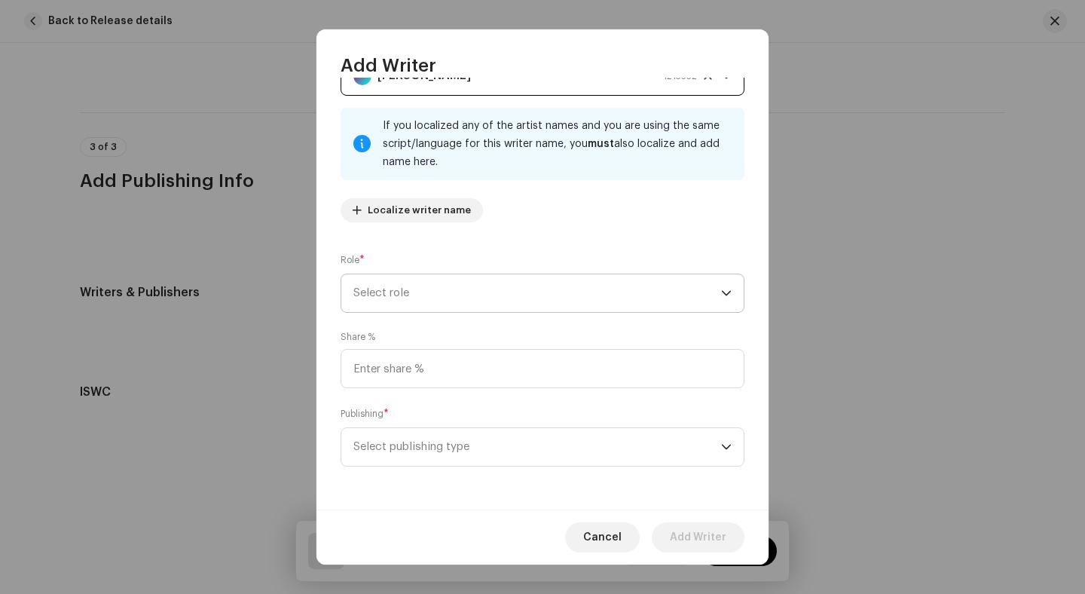
click at [571, 283] on span "Select role" at bounding box center [538, 293] width 368 height 38
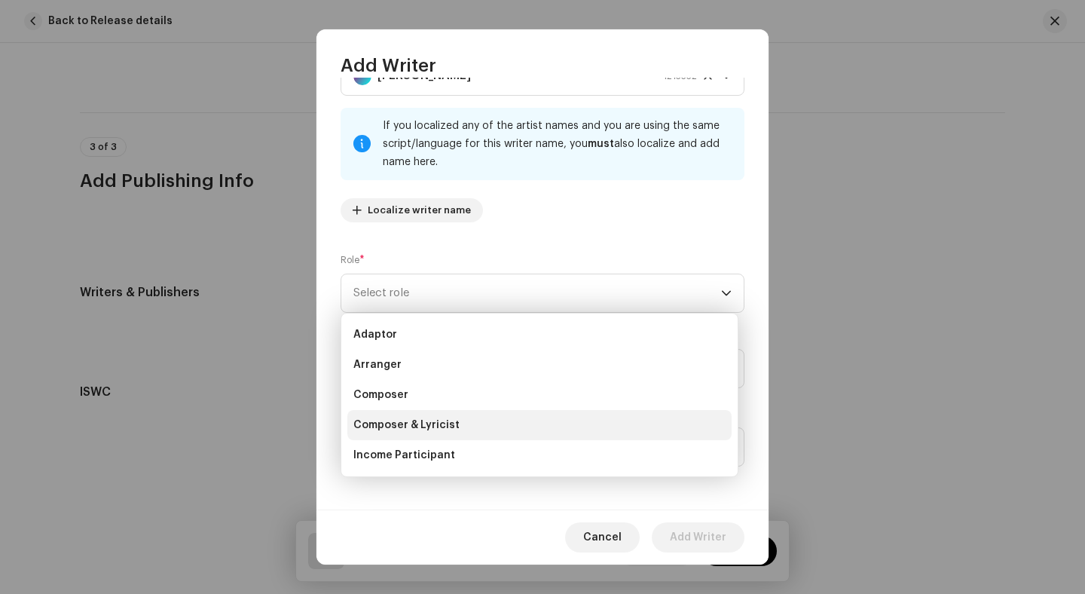
click at [513, 415] on li "Composer & Lyricist" at bounding box center [540, 425] width 384 height 30
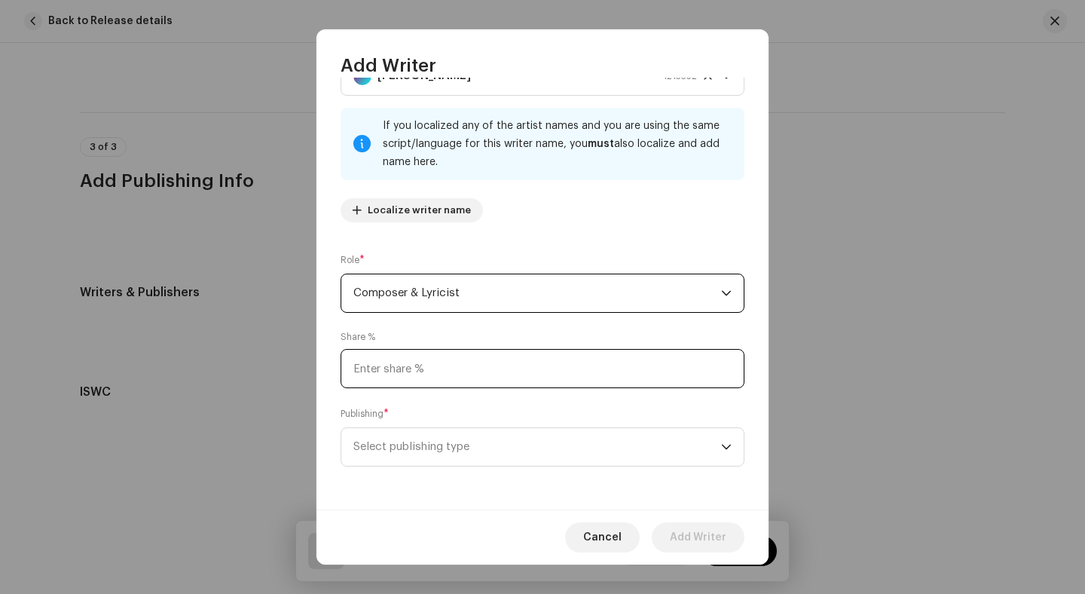
click at [537, 372] on input at bounding box center [543, 368] width 404 height 39
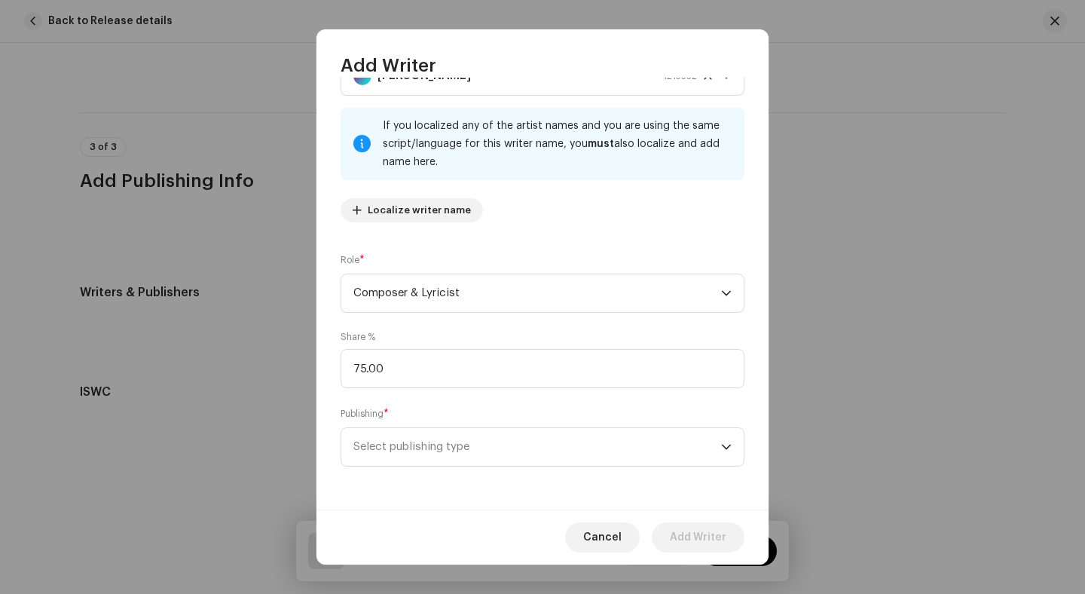
click at [562, 345] on div "Share % 75.00" at bounding box center [543, 359] width 404 height 57
click at [581, 333] on div "Share % 75.00" at bounding box center [543, 359] width 404 height 57
click at [532, 363] on input "75.00" at bounding box center [543, 368] width 404 height 39
click at [585, 438] on span "Select publishing type" at bounding box center [538, 447] width 368 height 38
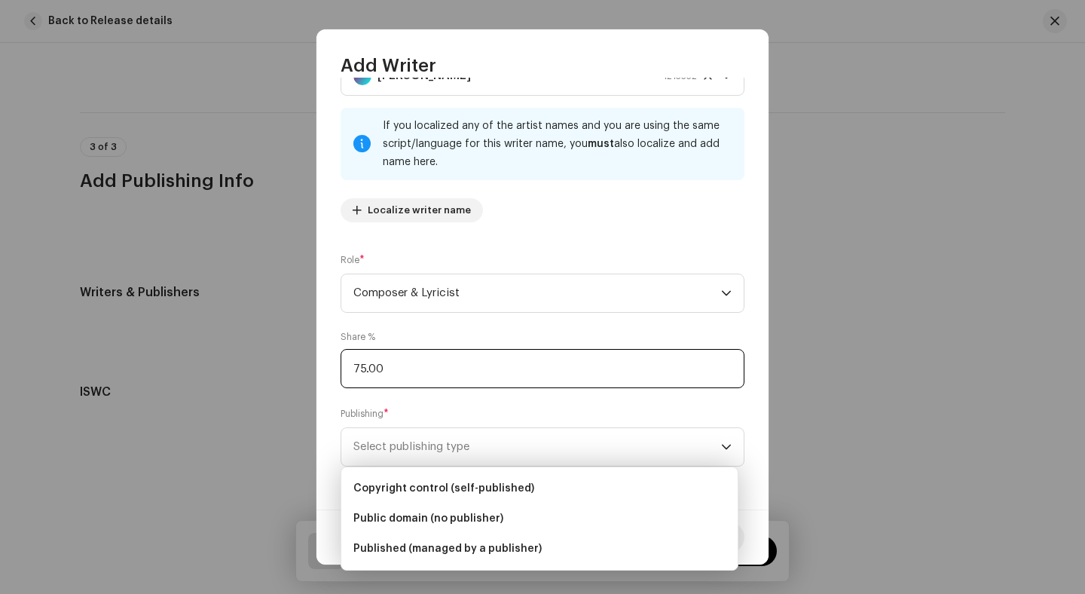
click at [507, 362] on input "75.00" at bounding box center [543, 368] width 404 height 39
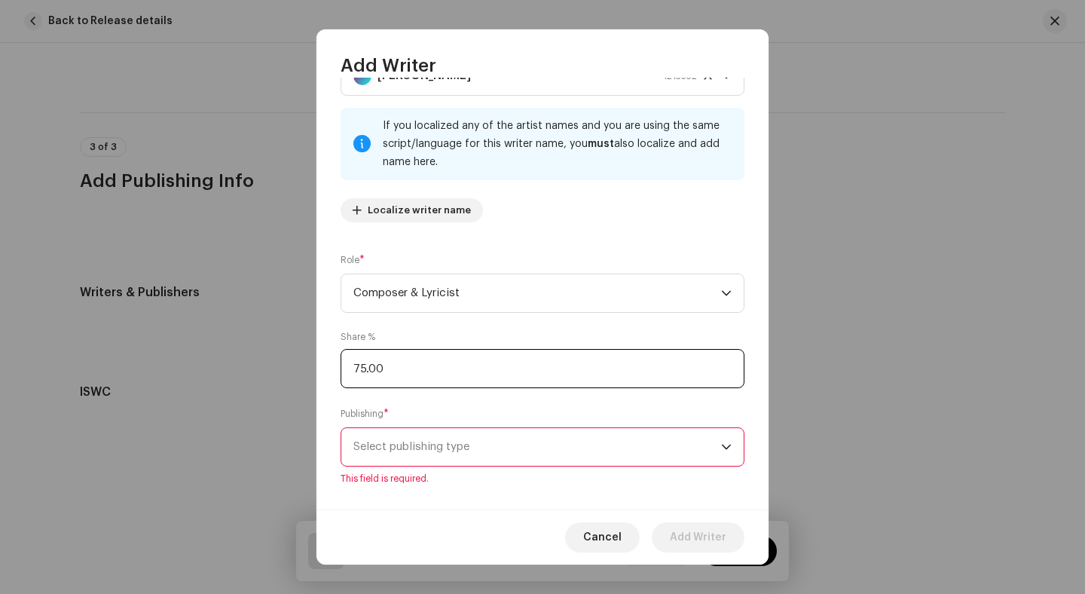
click at [507, 362] on input "75.00" at bounding box center [543, 368] width 404 height 39
click at [491, 400] on div "Writer Name ( MUST be a person's name and not an artist name) * [PERSON_NAME] 1…" at bounding box center [543, 293] width 452 height 431
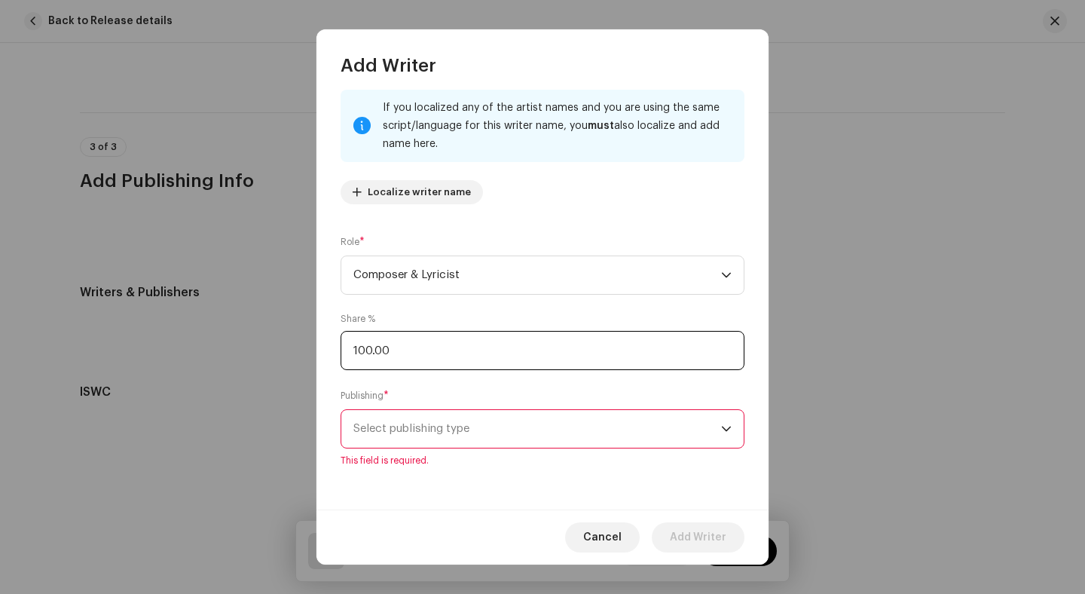
click at [522, 344] on input "100.00" at bounding box center [543, 350] width 404 height 39
type input "100.00"
click at [494, 381] on div "Writer Name ( MUST be a person's name and not an artist name) * [PERSON_NAME] 1…" at bounding box center [543, 293] width 452 height 431
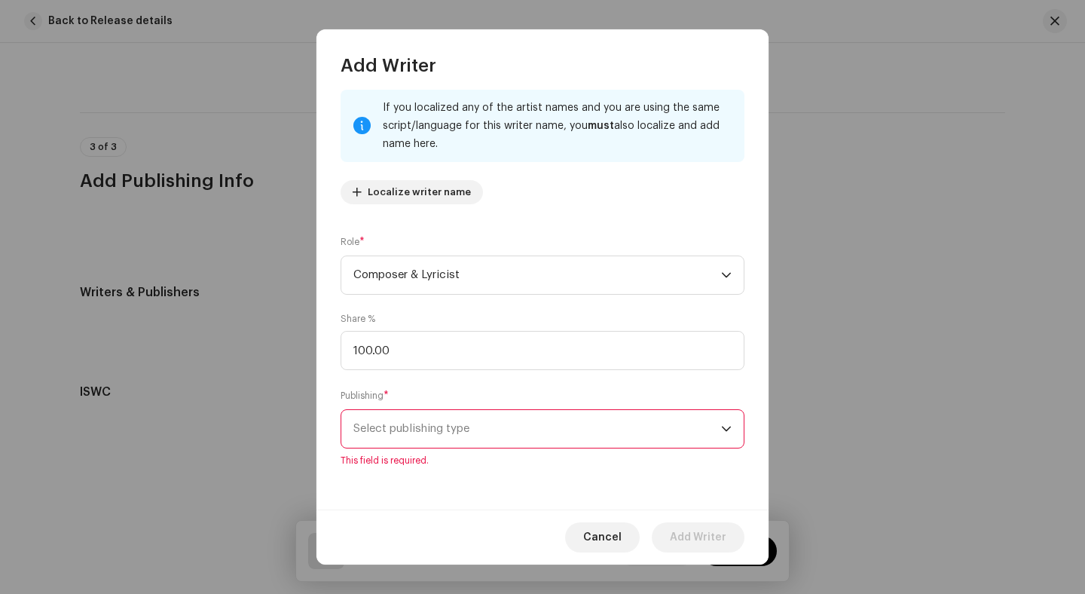
click at [483, 430] on span "Select publishing type" at bounding box center [538, 429] width 368 height 38
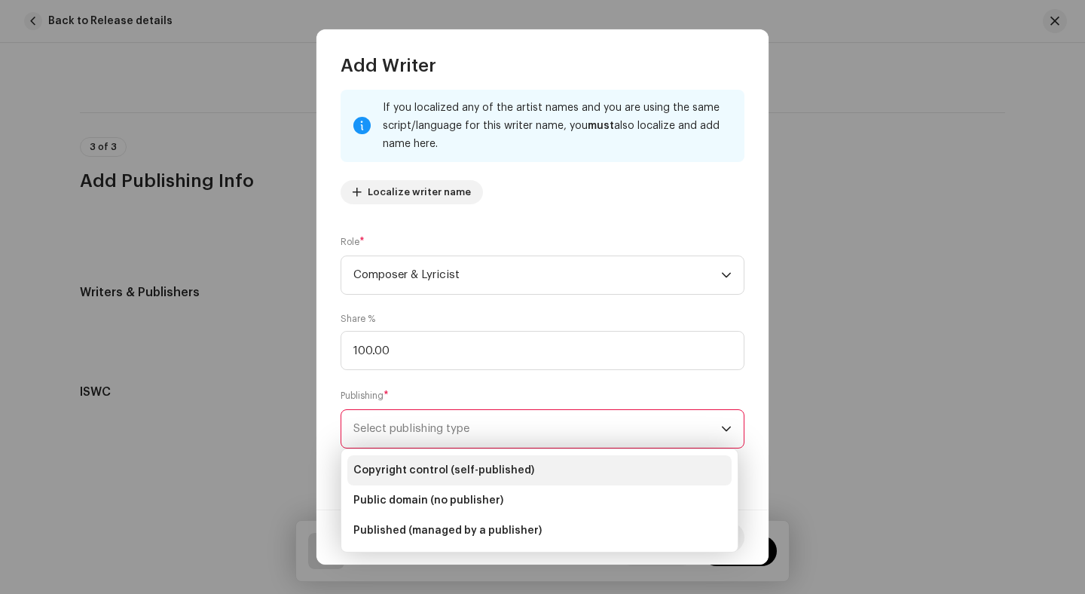
click at [534, 472] on li "Copyright control (self-published)" at bounding box center [540, 470] width 384 height 30
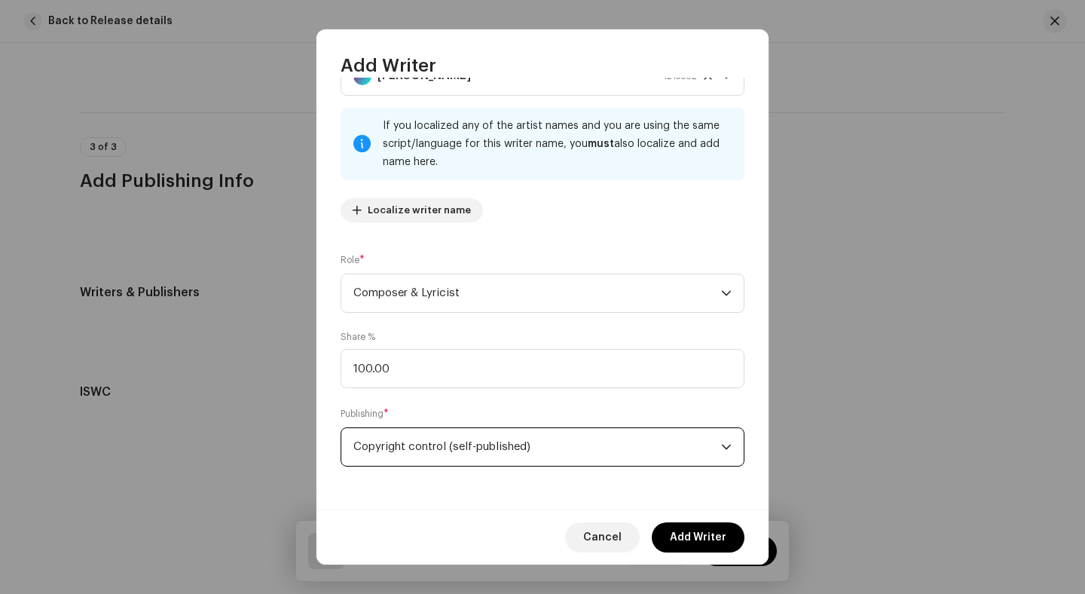
scroll to position [66, 0]
click at [694, 531] on span "Add Writer" at bounding box center [698, 537] width 57 height 30
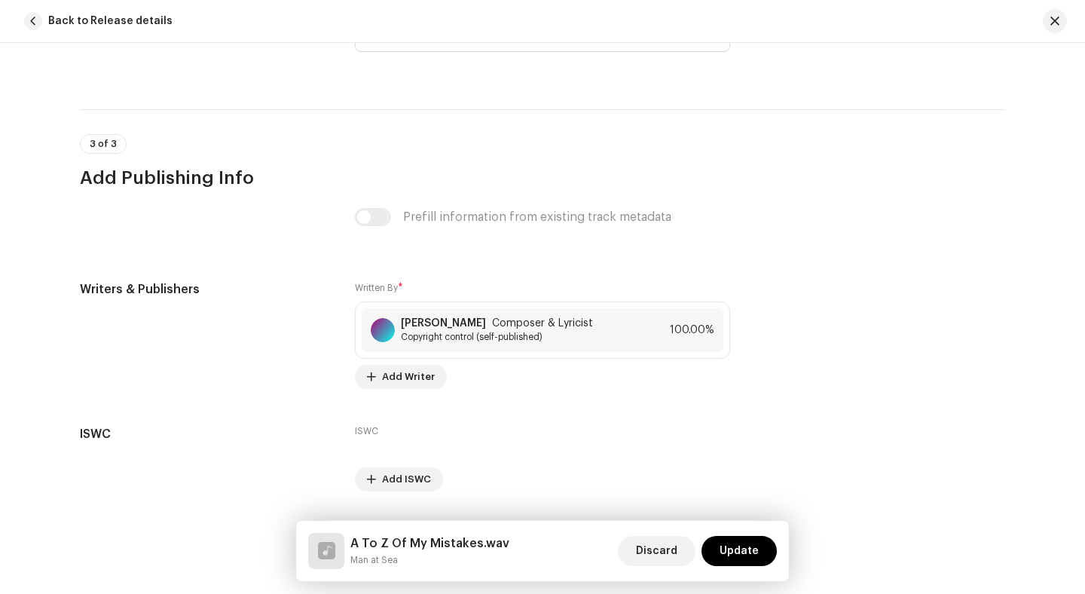
scroll to position [3378, 0]
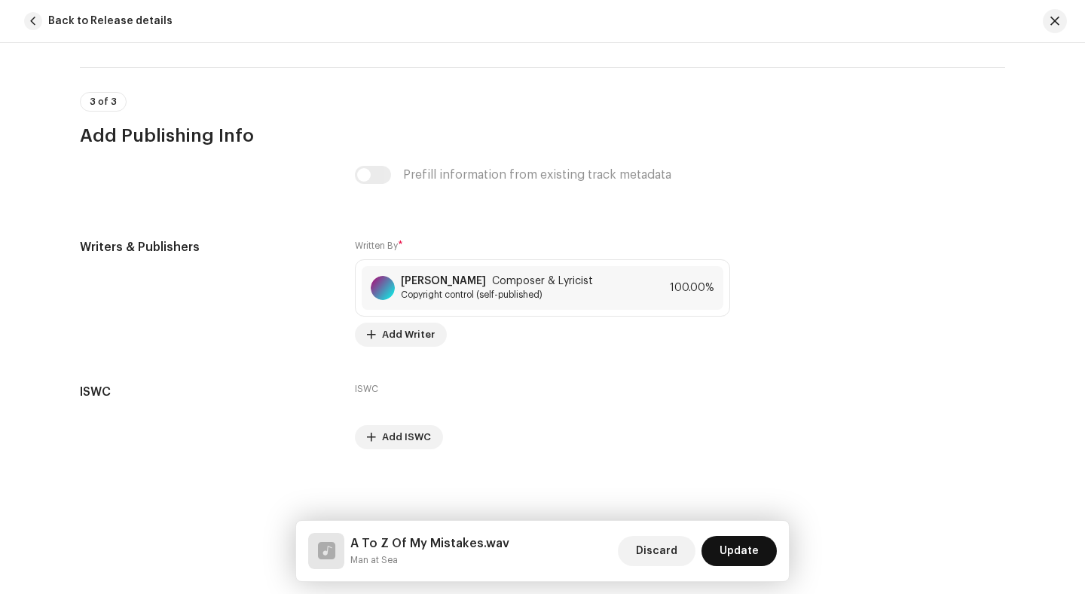
click at [739, 552] on span "Update" at bounding box center [739, 551] width 39 height 30
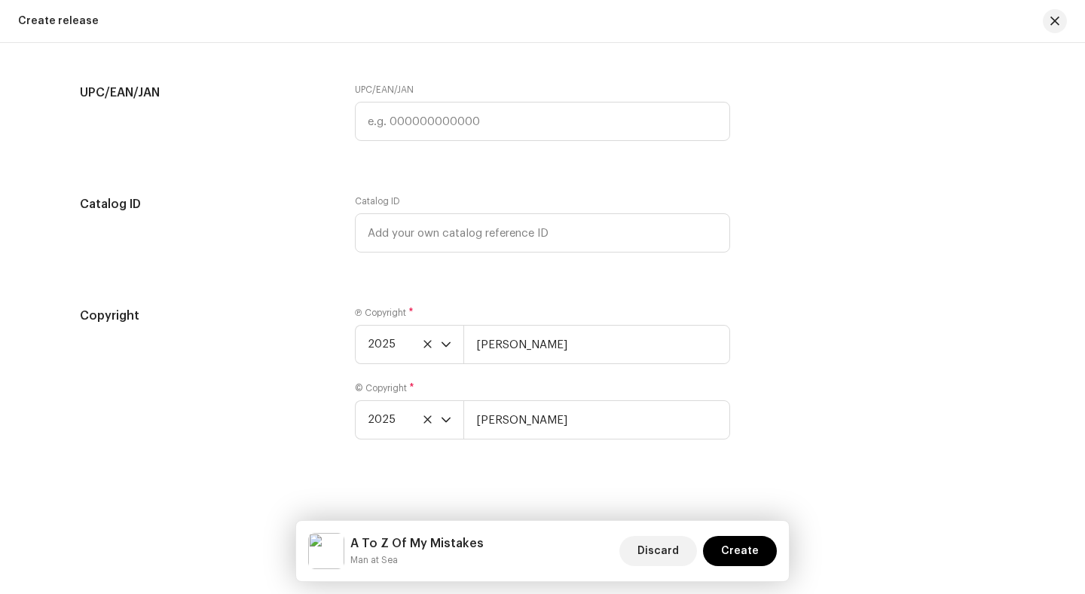
scroll to position [2488, 0]
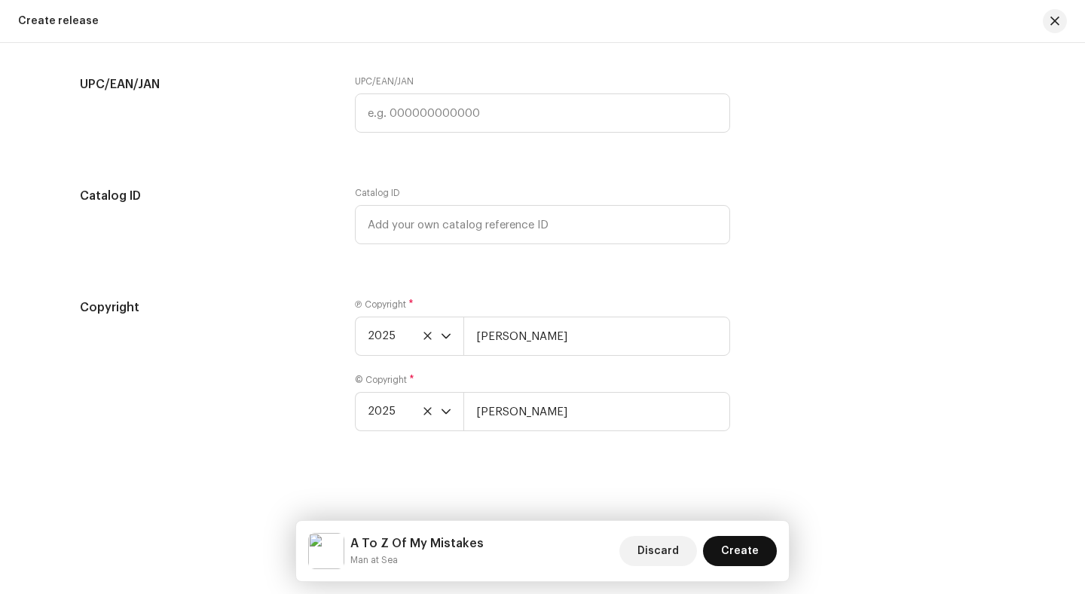
click at [729, 545] on span "Create" at bounding box center [740, 551] width 38 height 30
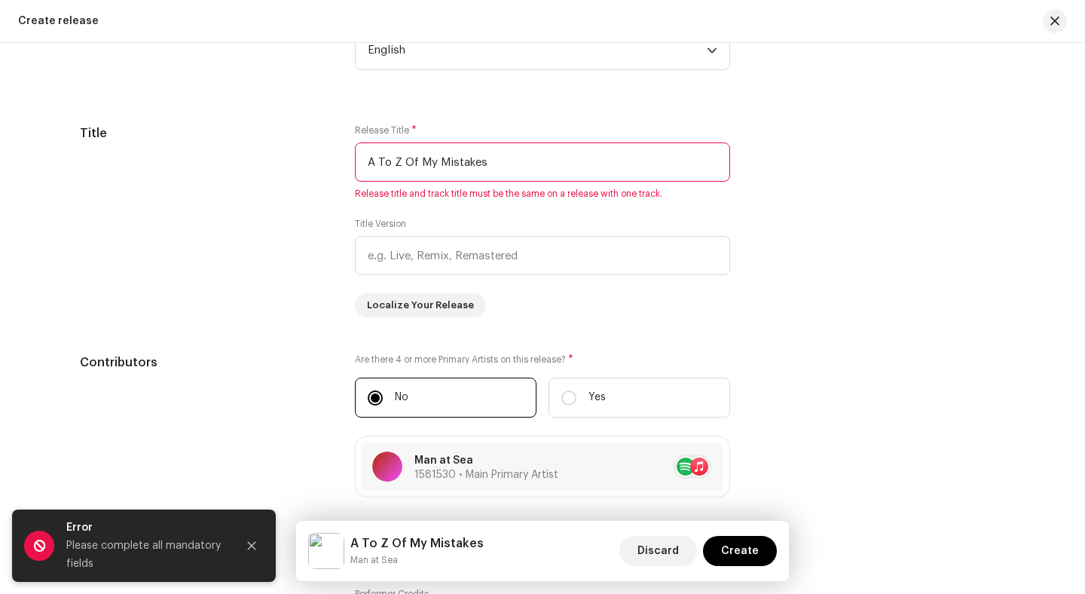
scroll to position [1415, 0]
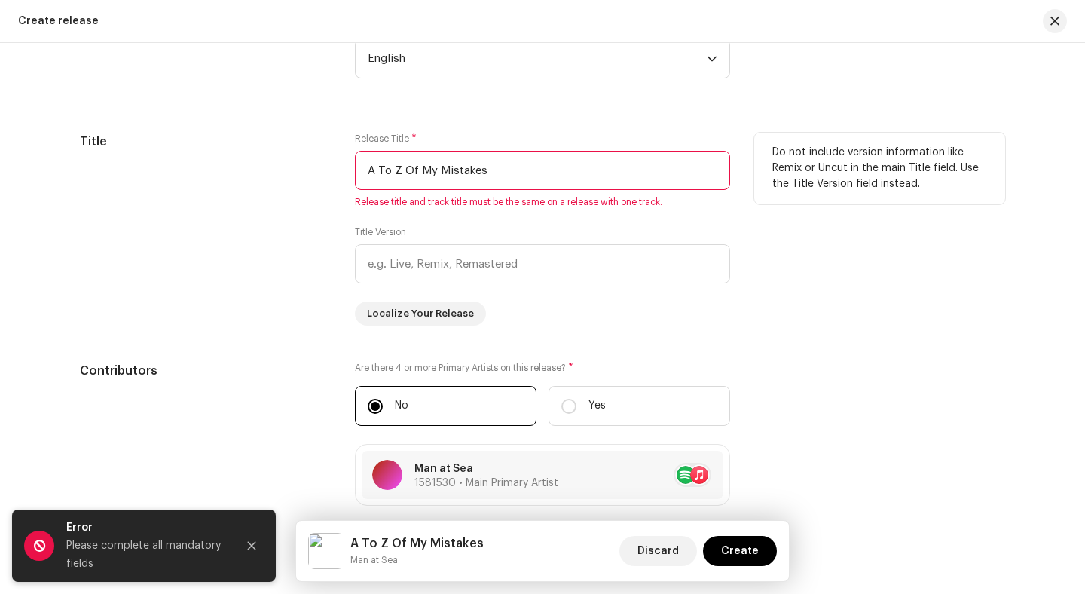
click at [664, 174] on input "A To Z Of My Mistakes" at bounding box center [542, 170] width 375 height 39
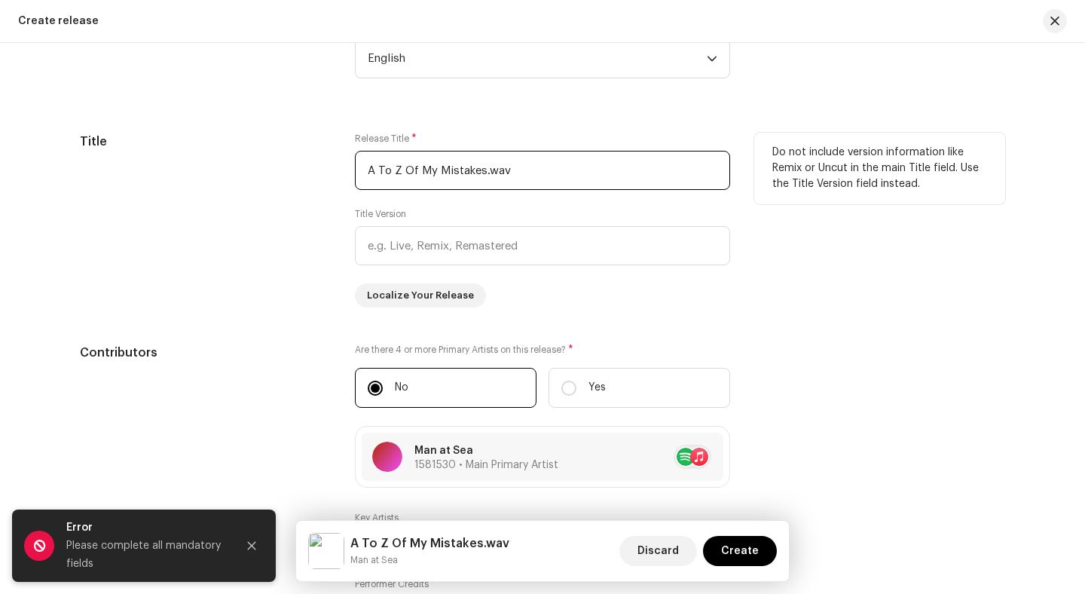
type input "A To Z Of My Mistakes.wav"
click at [849, 308] on div "Do not include version information like Remix or Uncut in the main Title field.…" at bounding box center [880, 220] width 251 height 175
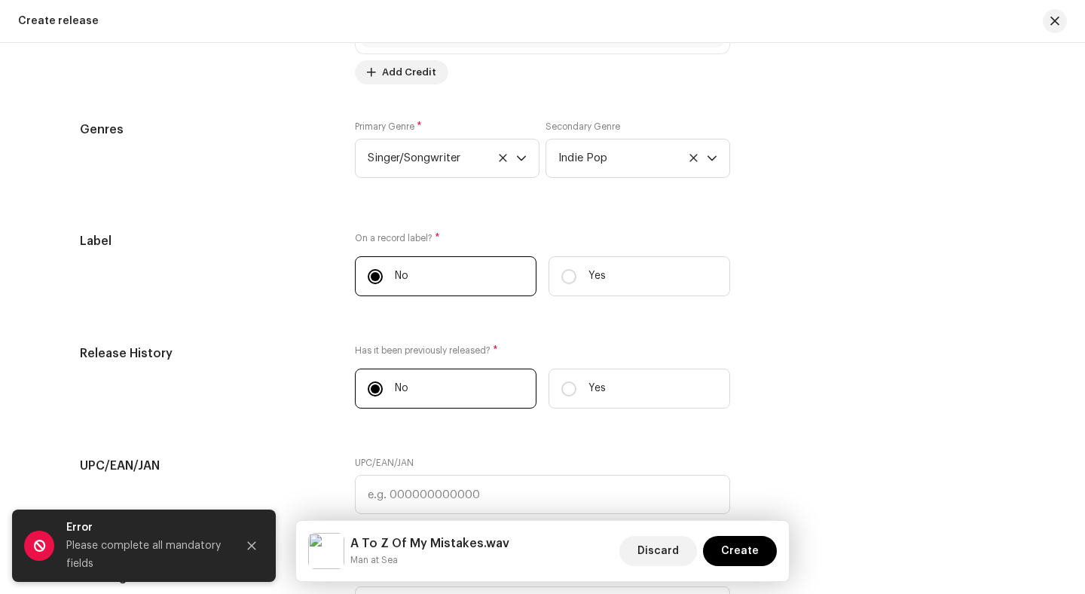
scroll to position [2470, 0]
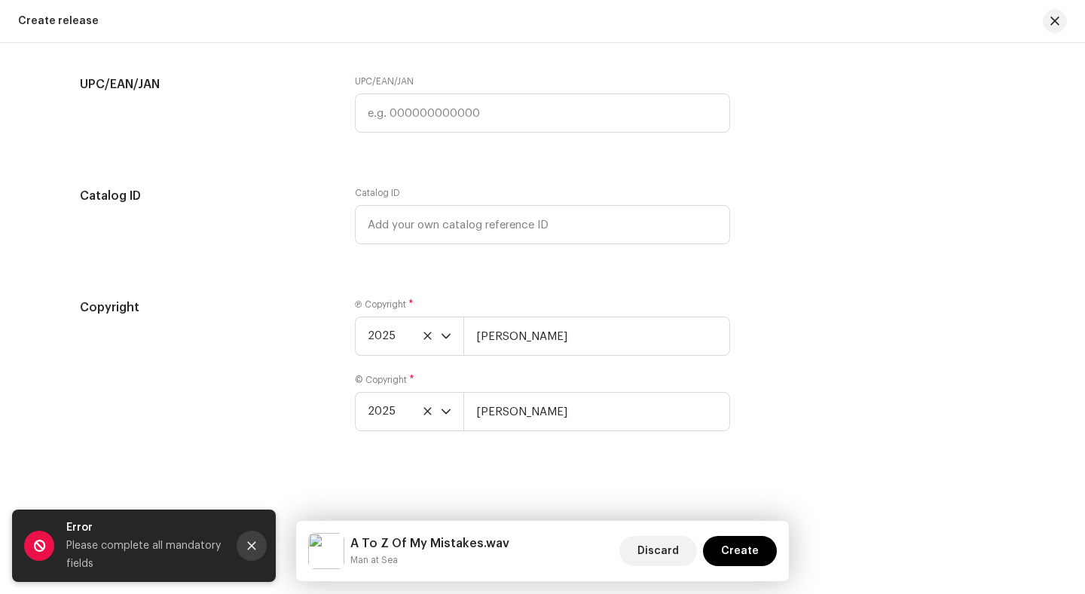
click at [255, 548] on icon "Close" at bounding box center [252, 546] width 8 height 8
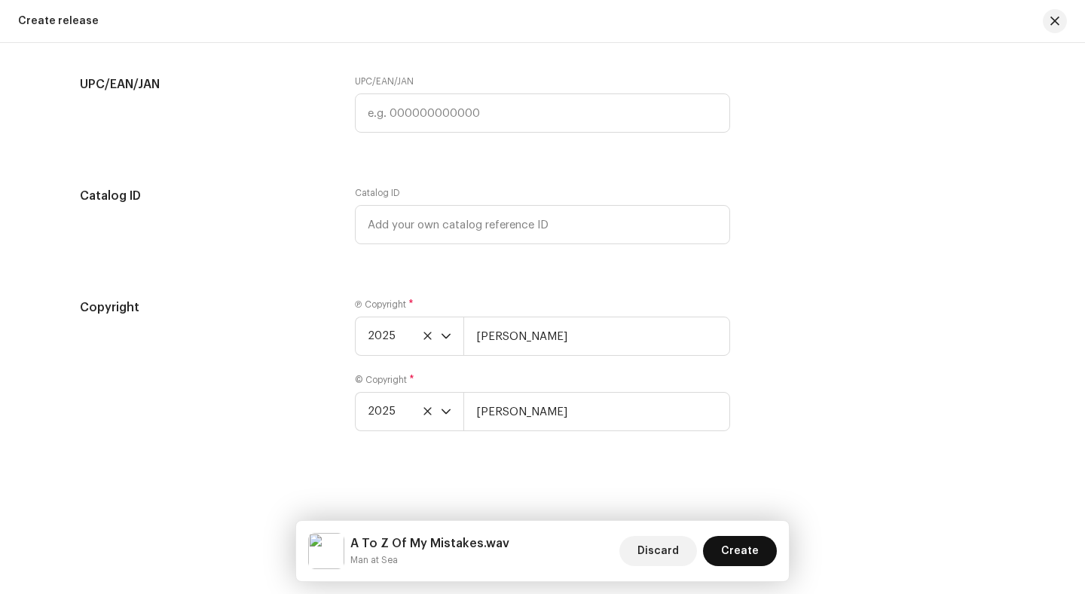
click at [733, 545] on span "Create" at bounding box center [740, 551] width 38 height 30
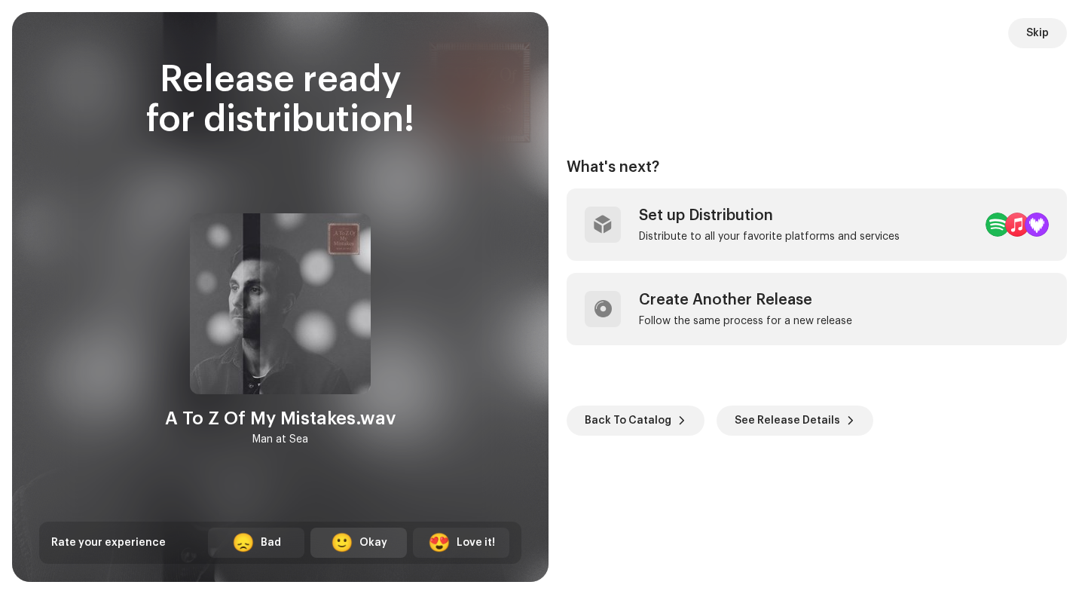
click at [353, 543] on div "🙂 Okay" at bounding box center [359, 543] width 96 height 30
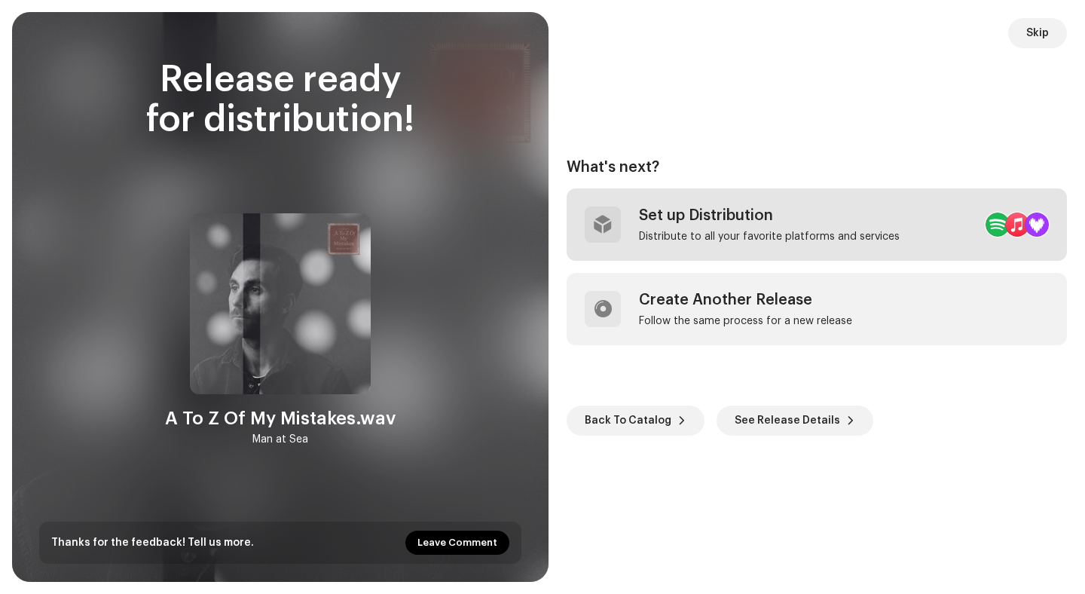
click at [769, 215] on div "Set up Distribution" at bounding box center [769, 216] width 261 height 18
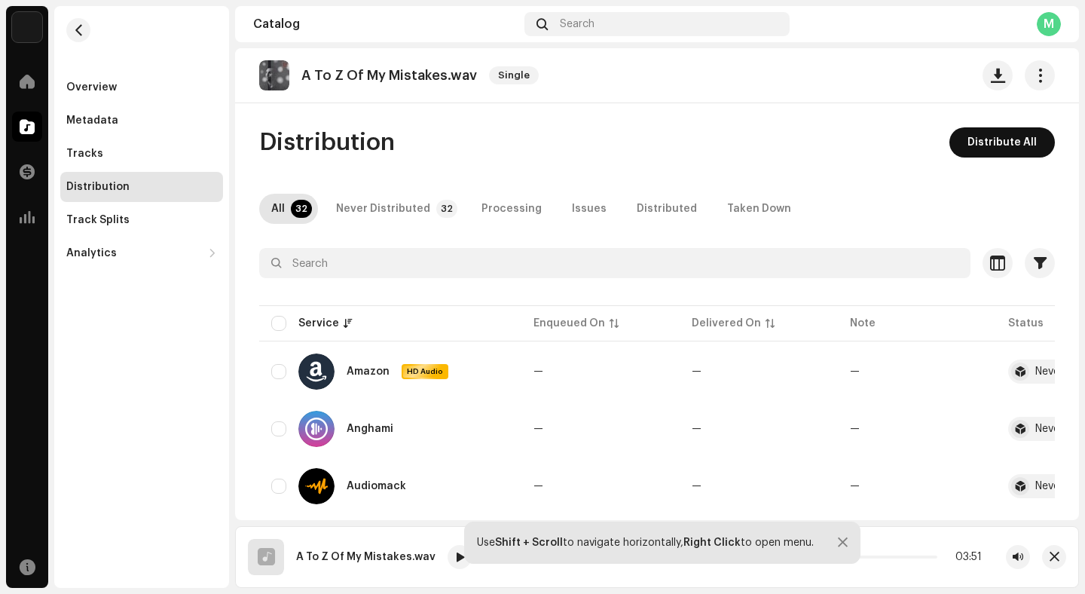
click at [1027, 138] on span "Distribute All" at bounding box center [1002, 142] width 69 height 30
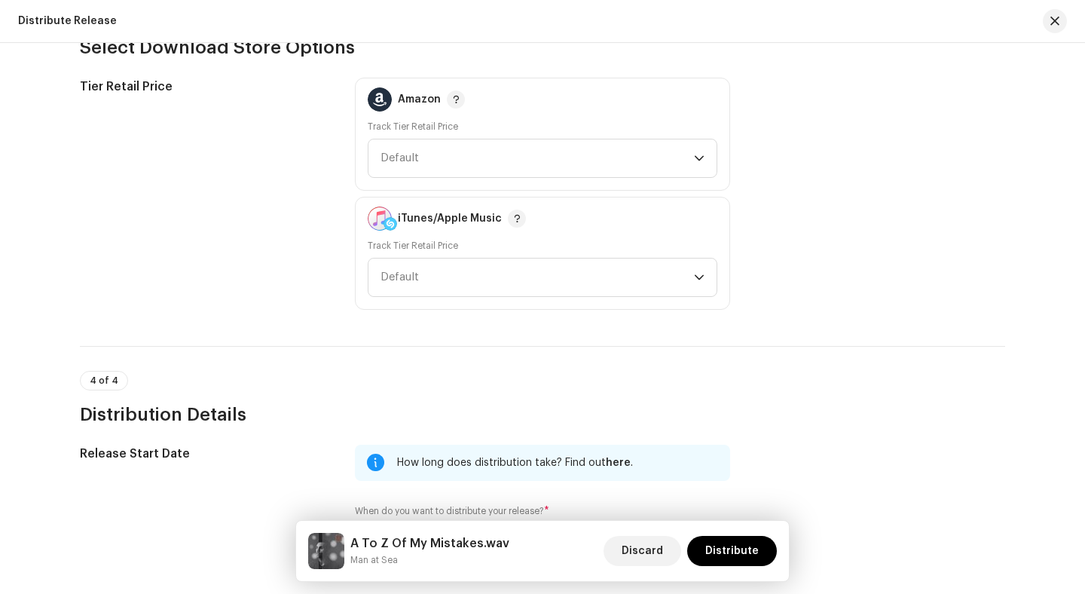
scroll to position [2181, 0]
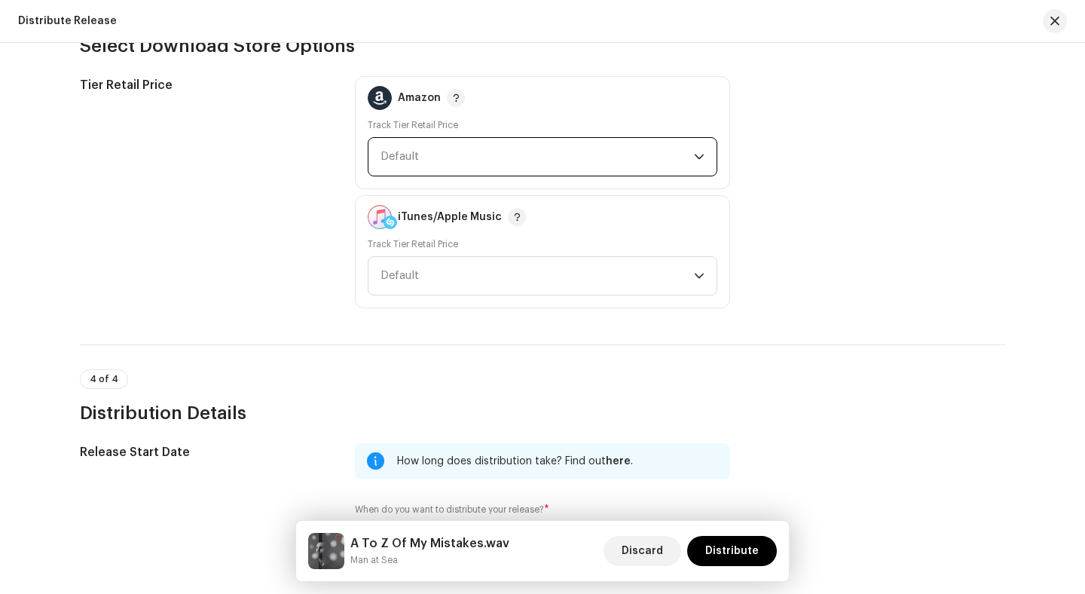
click at [610, 163] on span "Default" at bounding box center [538, 157] width 314 height 38
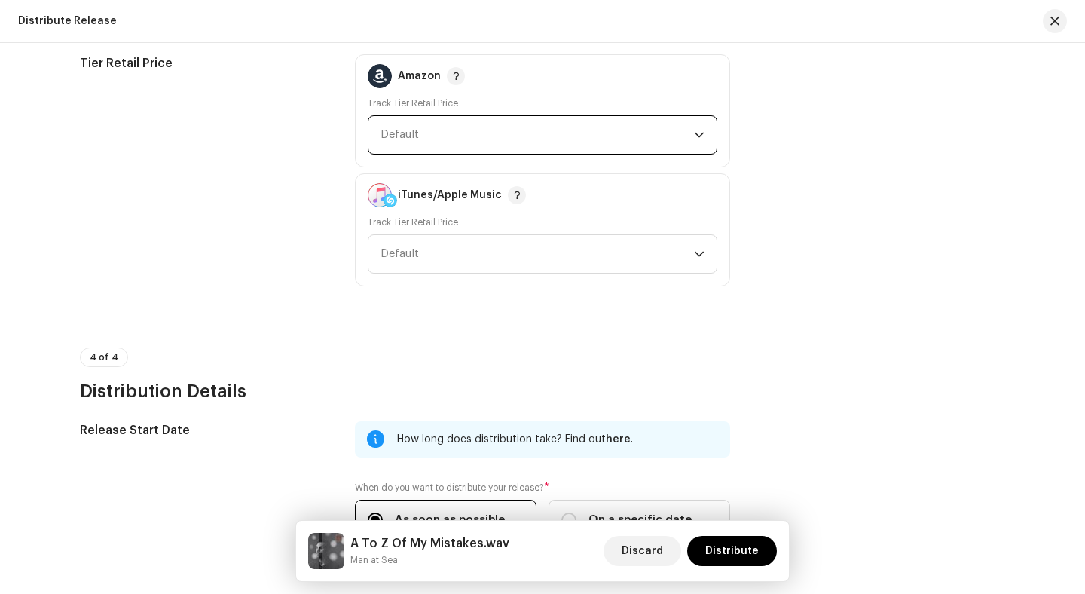
scroll to position [2204, 0]
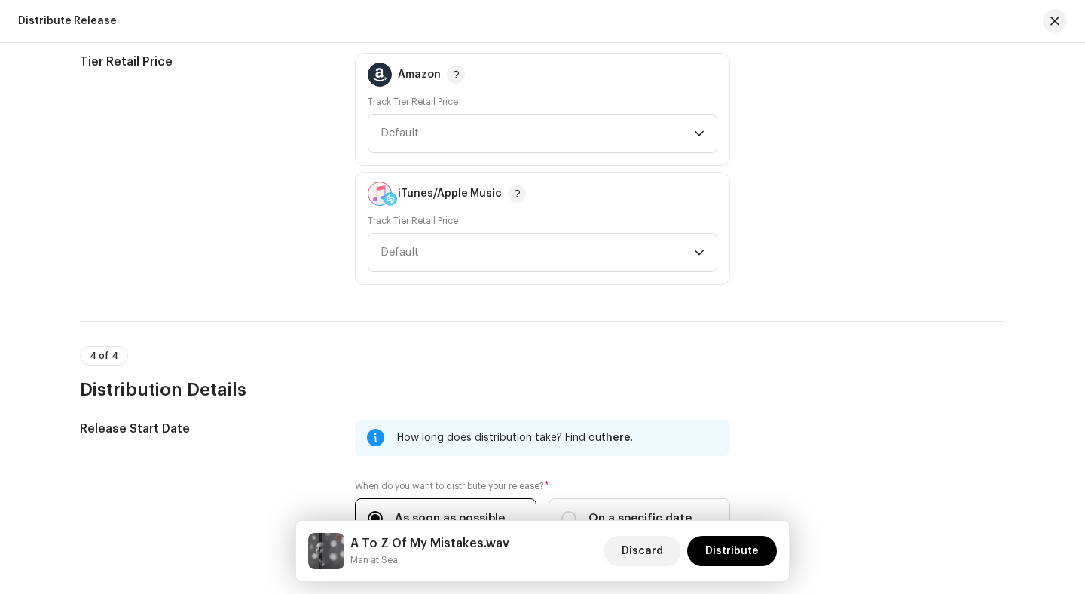
click at [807, 173] on div "Tier Retail Price Amazon Track Tier Retail Price Default iTunes/Apple Music Tra…" at bounding box center [543, 169] width 926 height 232
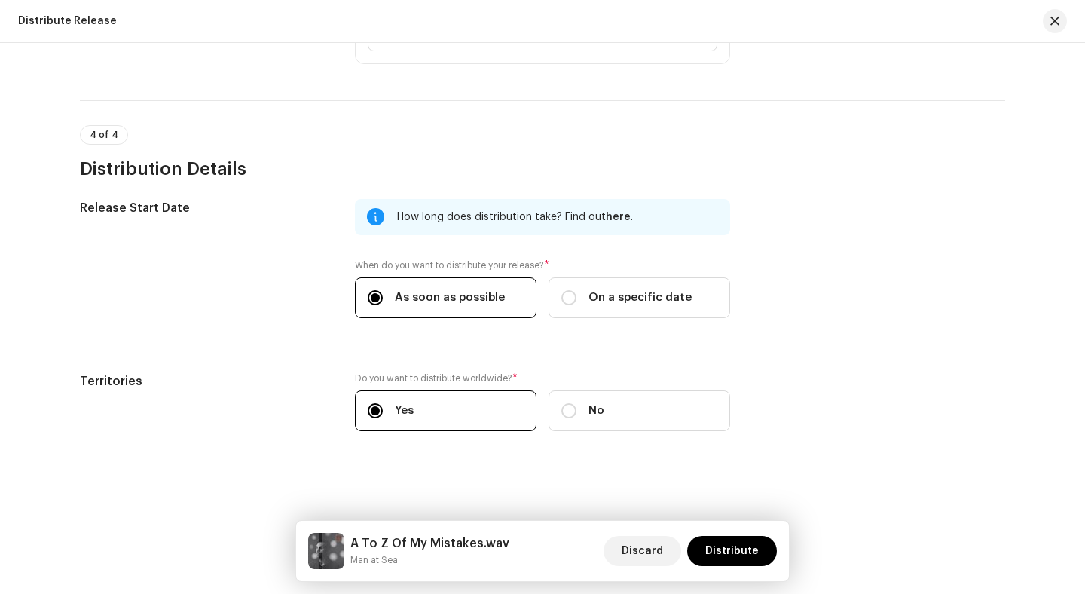
scroll to position [2426, 0]
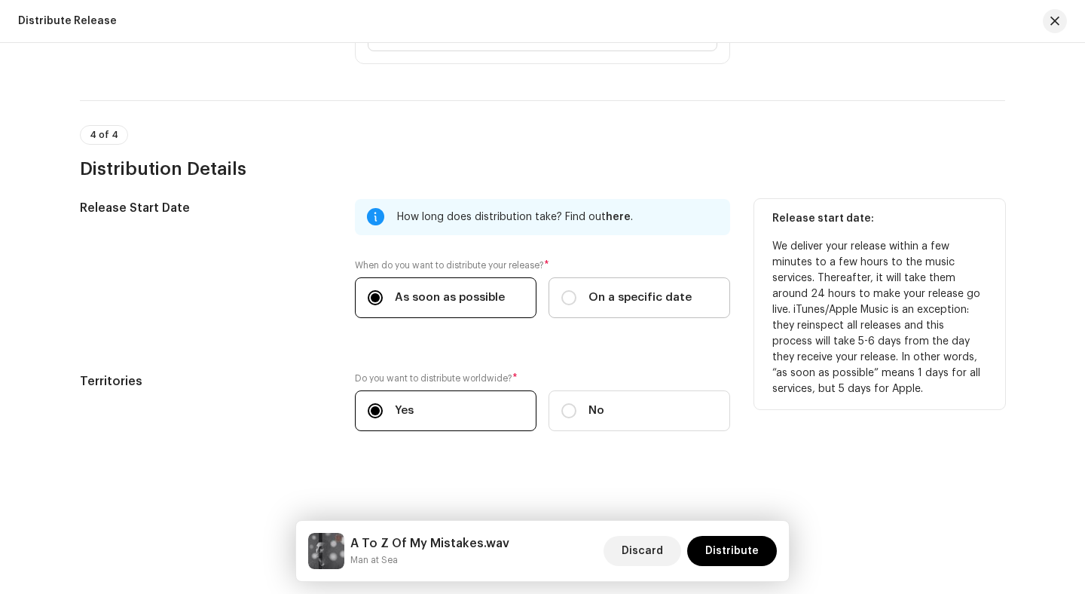
click at [647, 299] on span "On a specific date" at bounding box center [640, 297] width 103 height 17
click at [577, 299] on input "On a specific date" at bounding box center [569, 297] width 15 height 15
radio input "true"
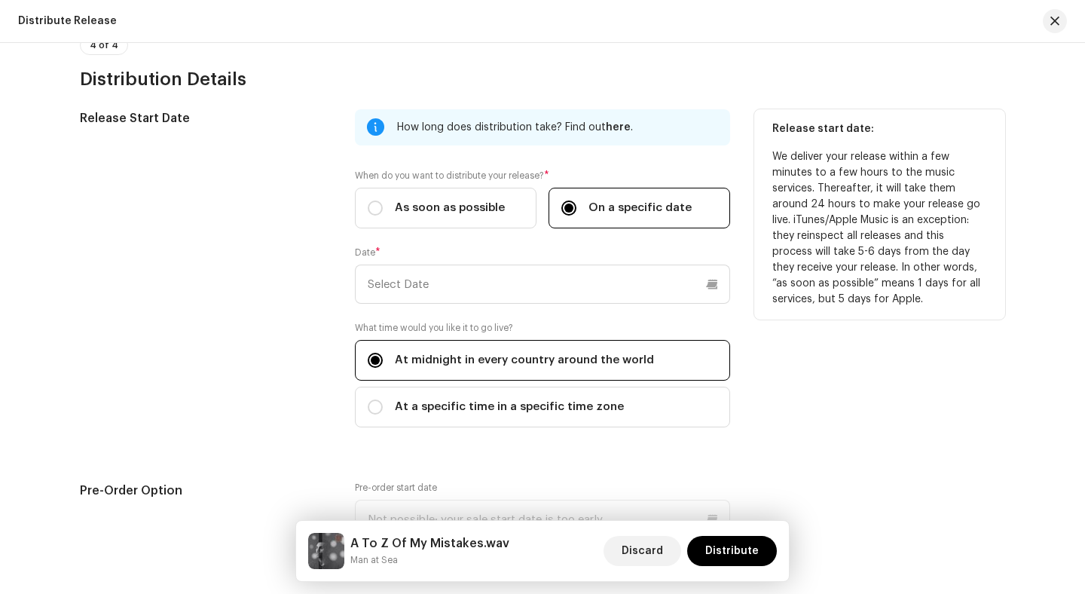
scroll to position [2547, 0]
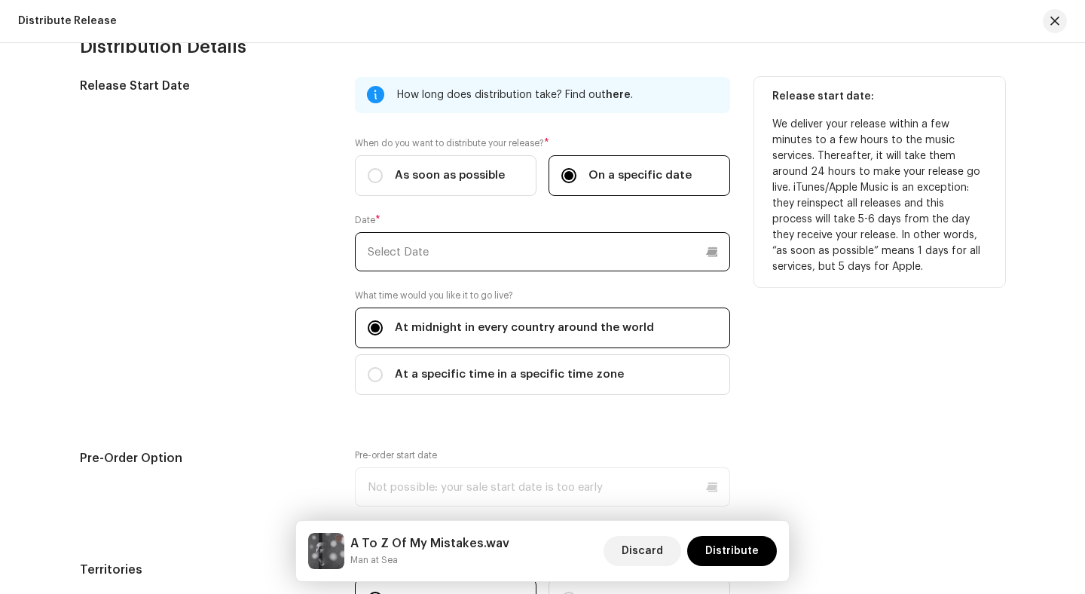
click at [604, 264] on input "text" at bounding box center [542, 251] width 375 height 39
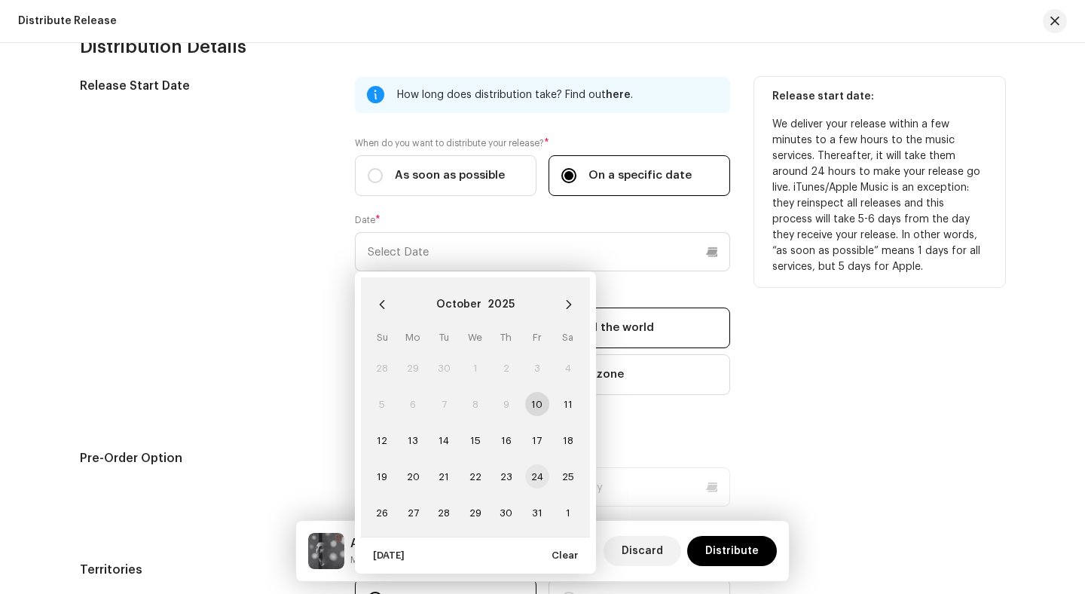
click at [535, 482] on span "24" at bounding box center [537, 476] width 24 height 24
type input "[DATE]"
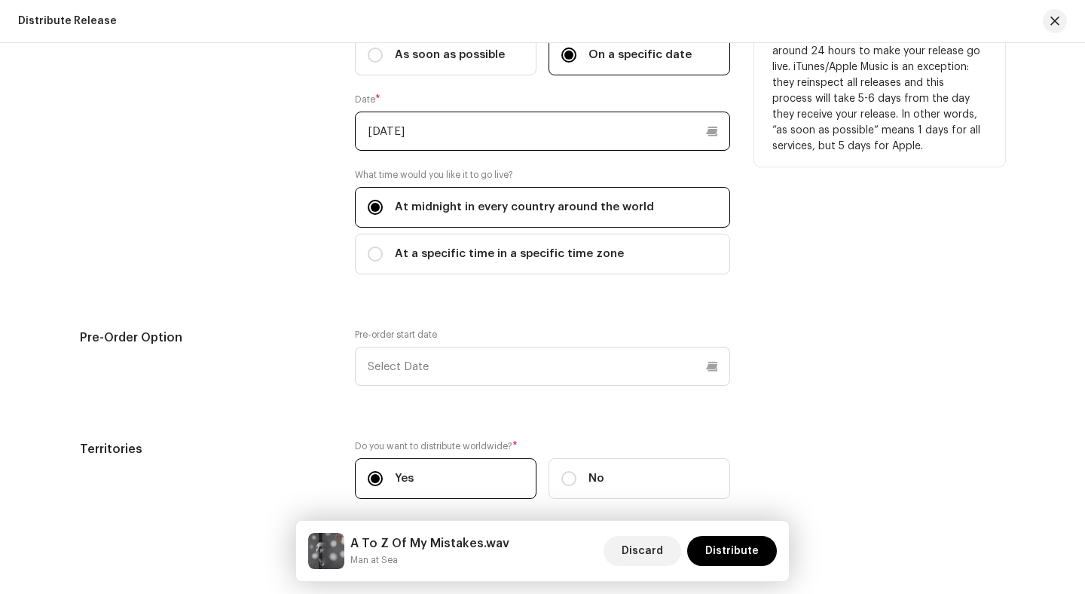
scroll to position [2738, 0]
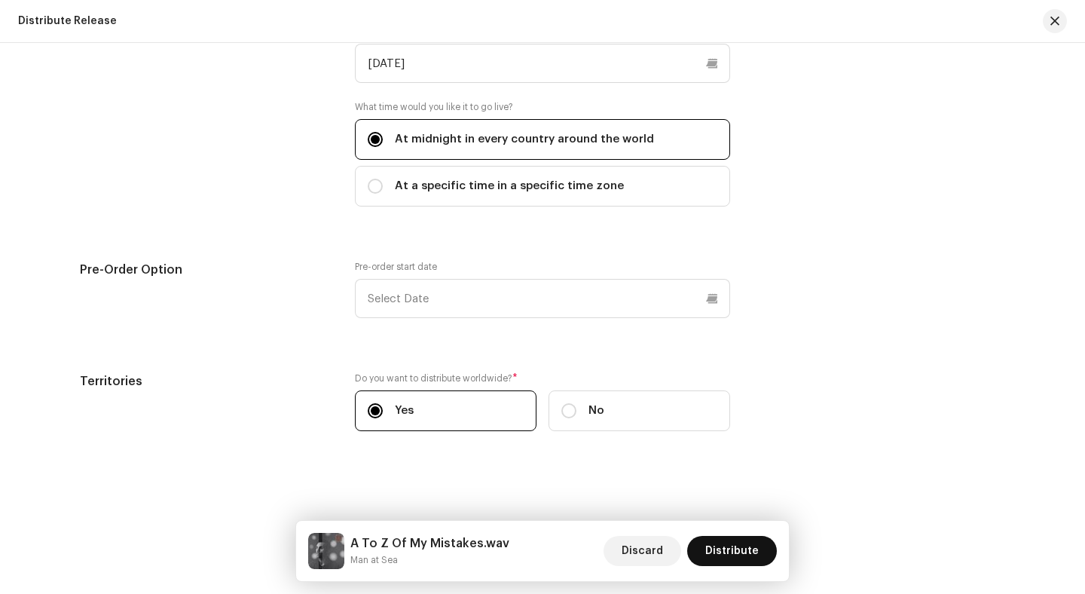
click at [761, 546] on button "Distribute" at bounding box center [732, 551] width 90 height 30
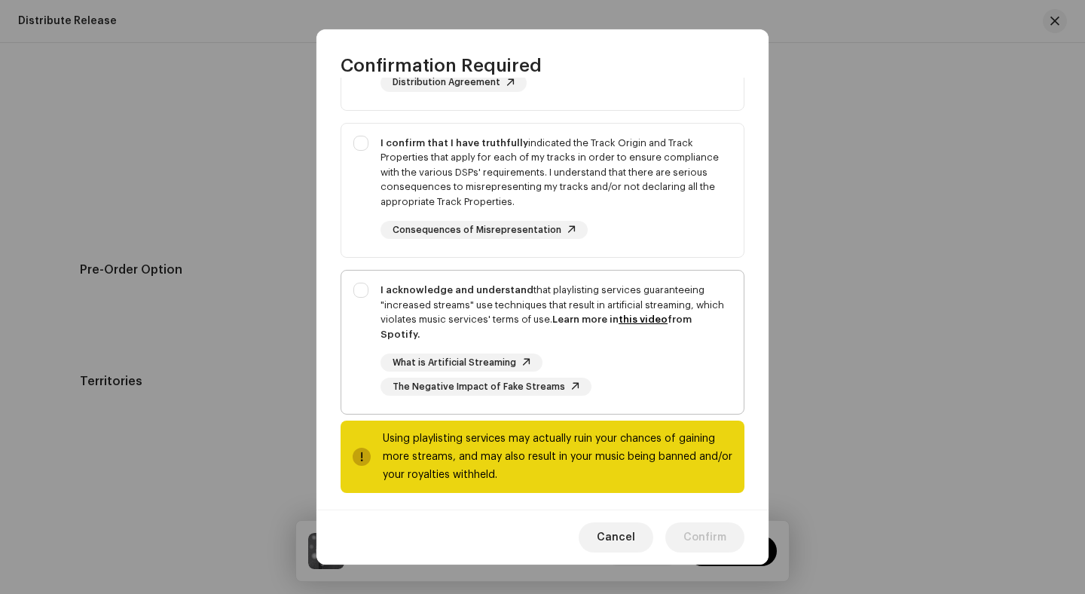
scroll to position [219, 0]
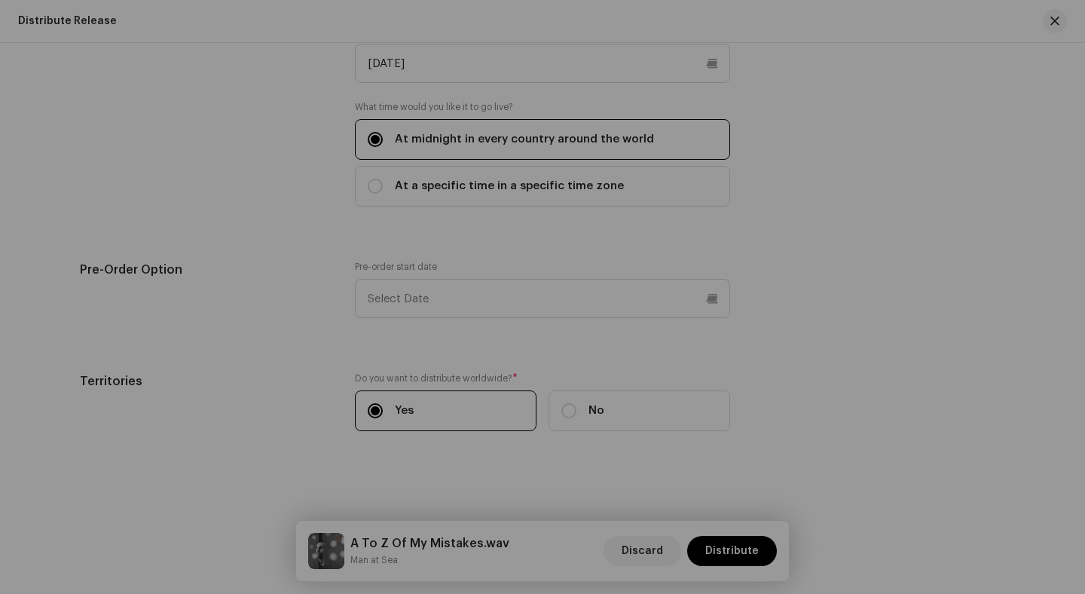
click at [841, 150] on div "Confirmation Required You are about to submit this release to the following ser…" at bounding box center [542, 297] width 1085 height 594
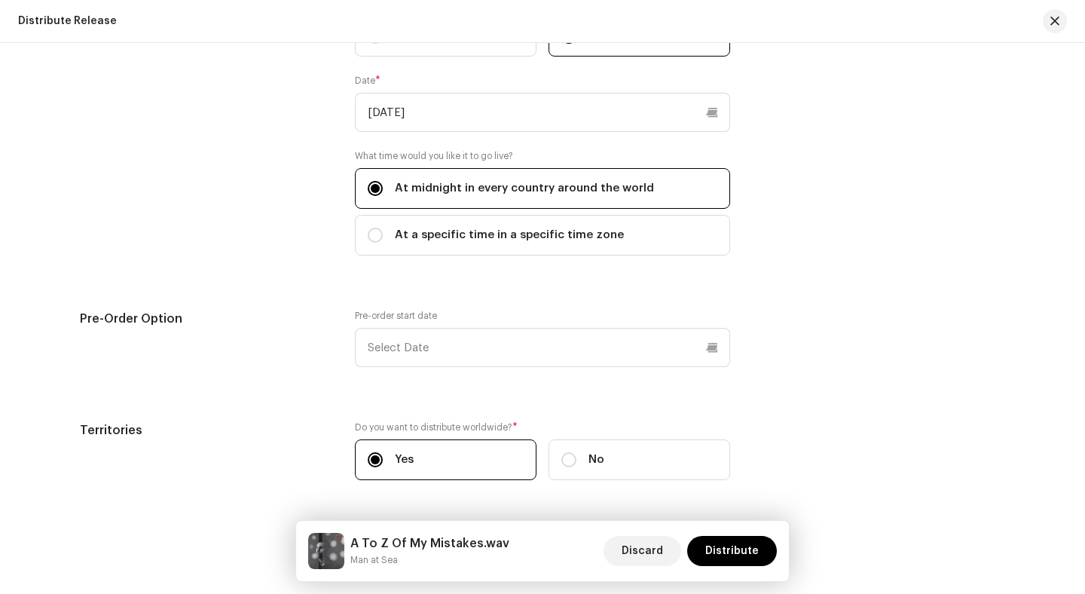
scroll to position [2738, 0]
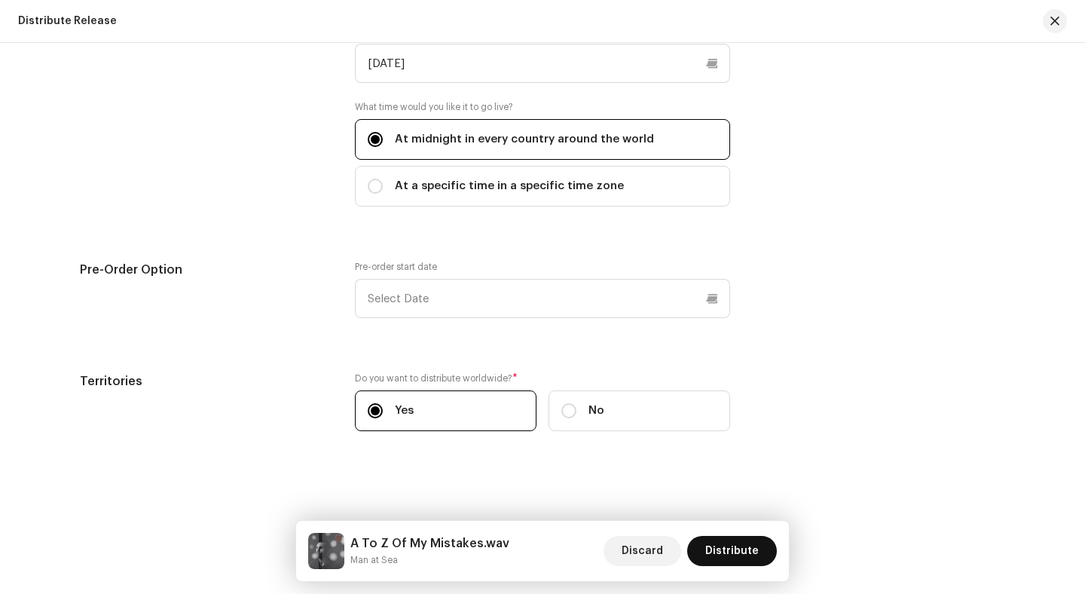
click at [724, 542] on span "Distribute" at bounding box center [733, 551] width 54 height 30
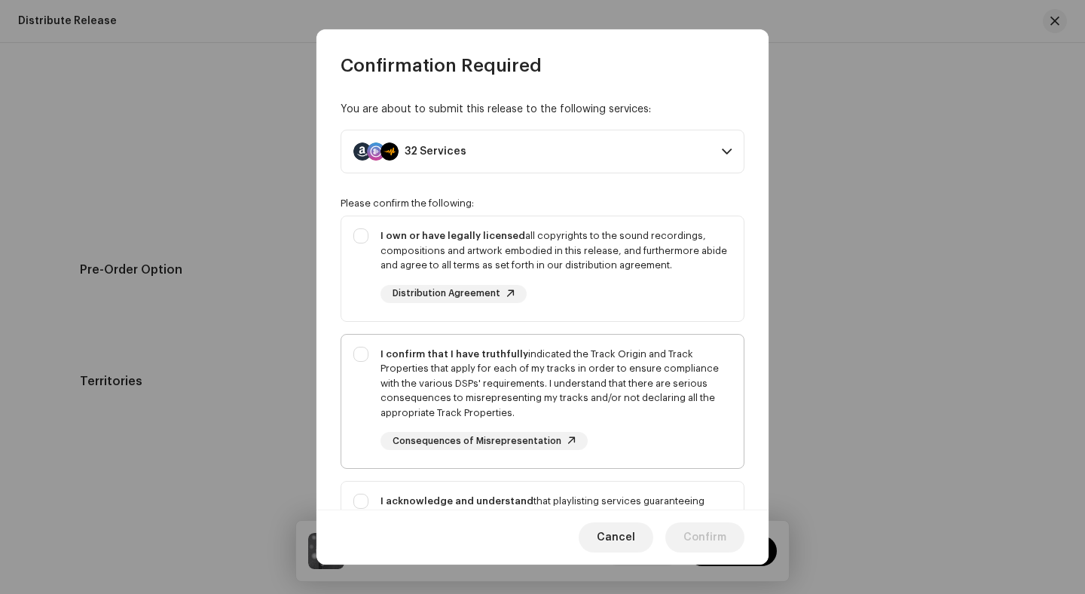
scroll to position [219, 0]
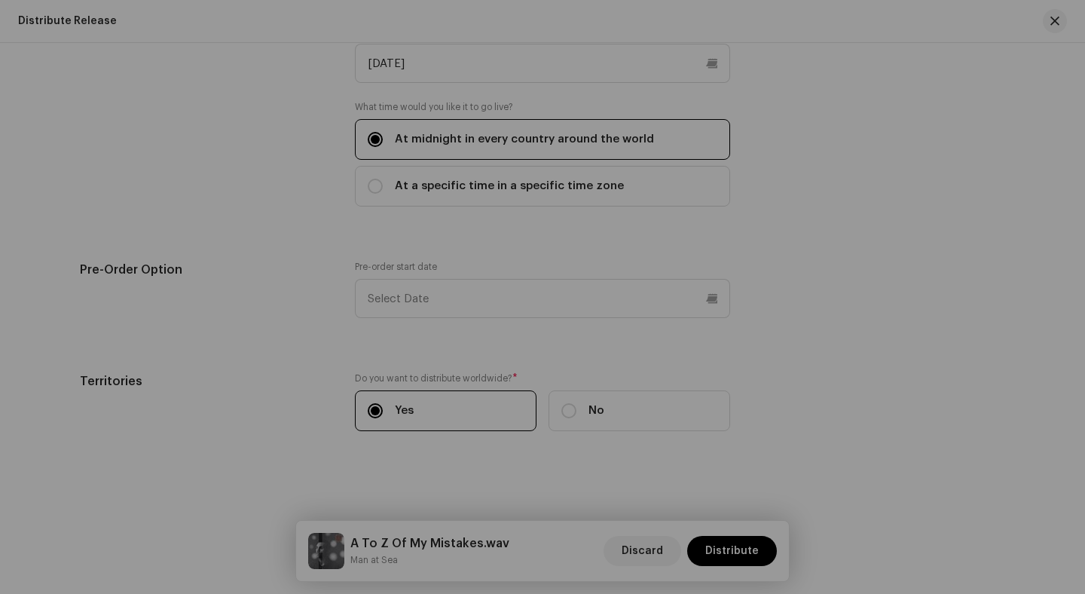
click at [292, 139] on div "Confirmation Required You are about to submit this release to the following ser…" at bounding box center [542, 297] width 1085 height 594
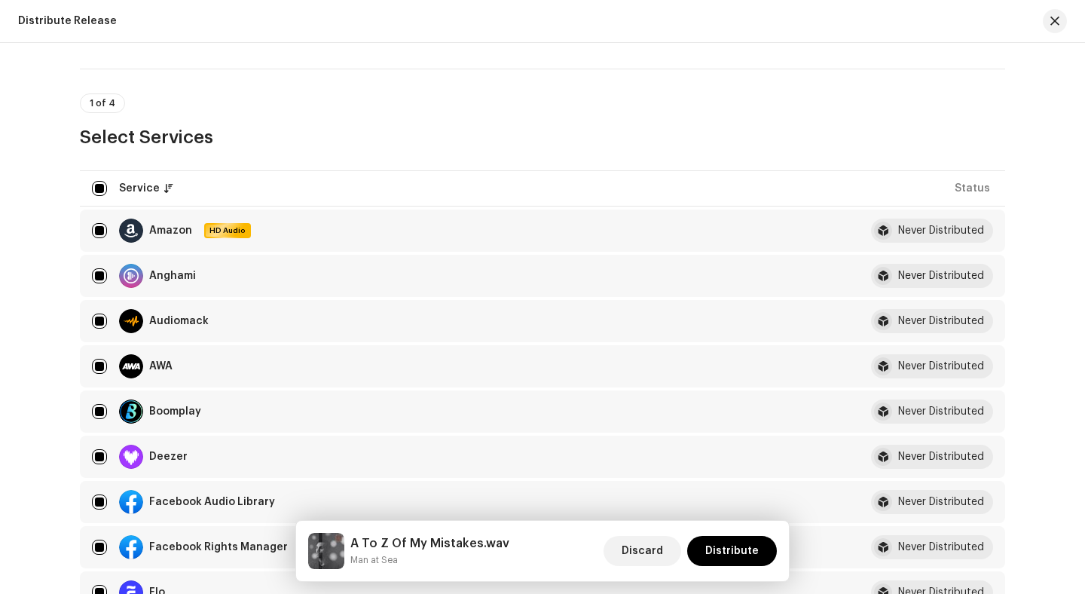
scroll to position [0, 0]
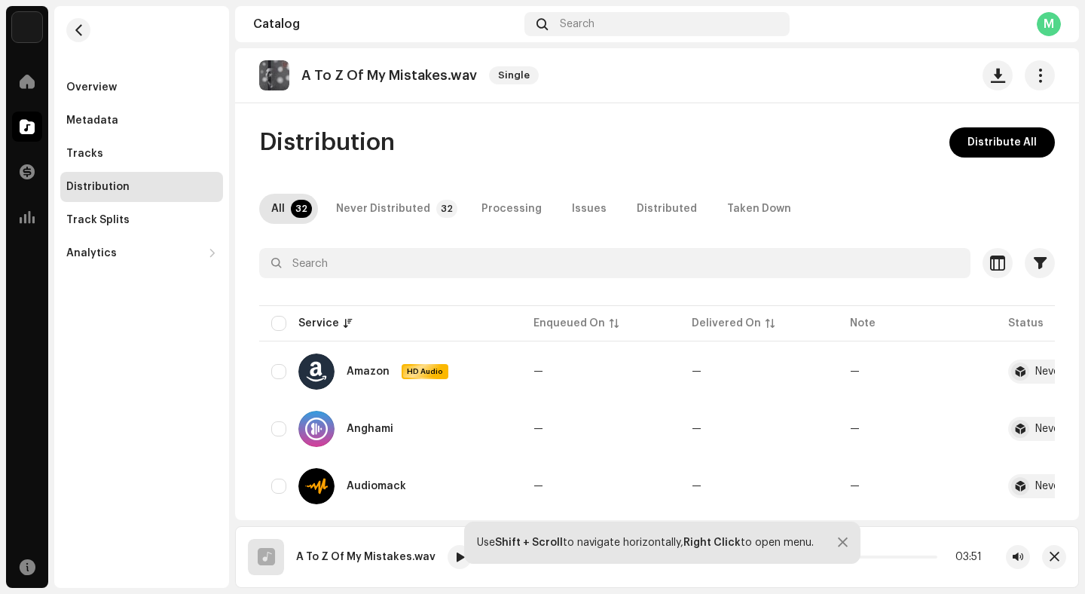
scroll to position [2, 0]
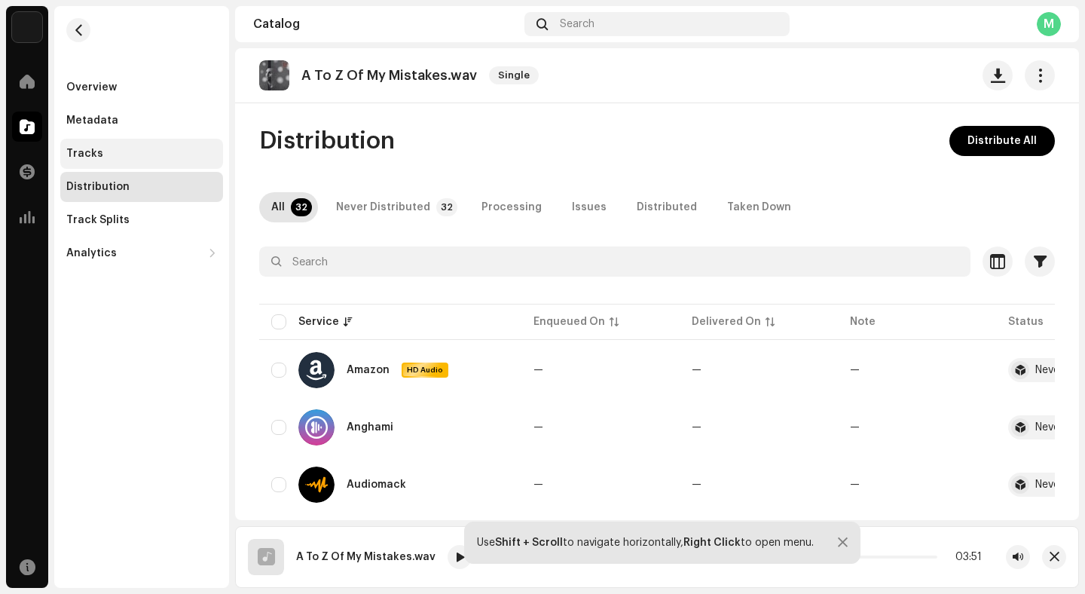
click at [183, 156] on div "Tracks" at bounding box center [141, 154] width 151 height 12
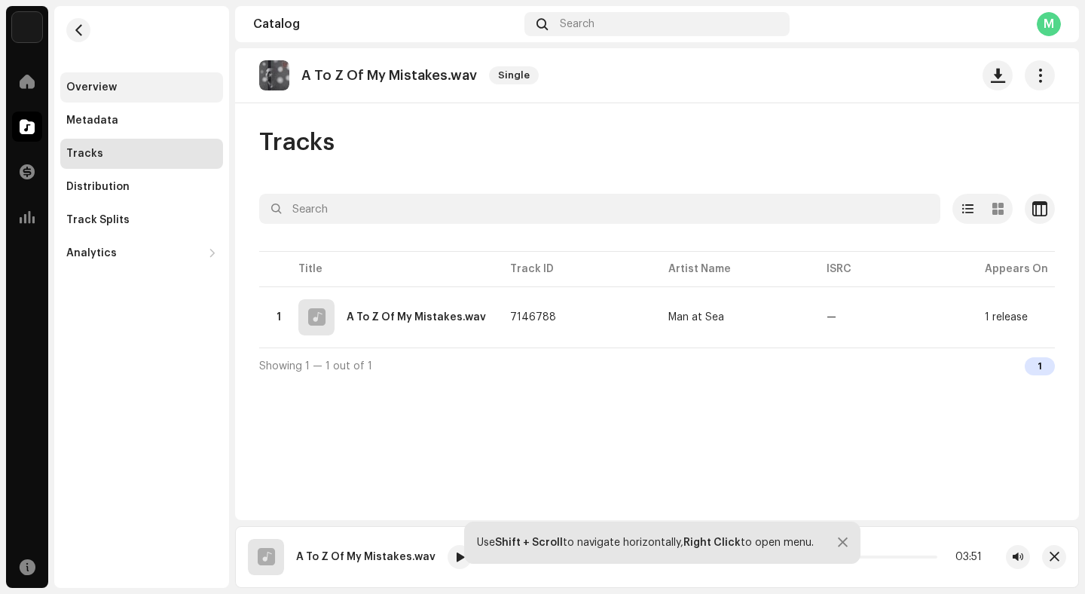
click at [154, 96] on div "Overview" at bounding box center [141, 87] width 163 height 30
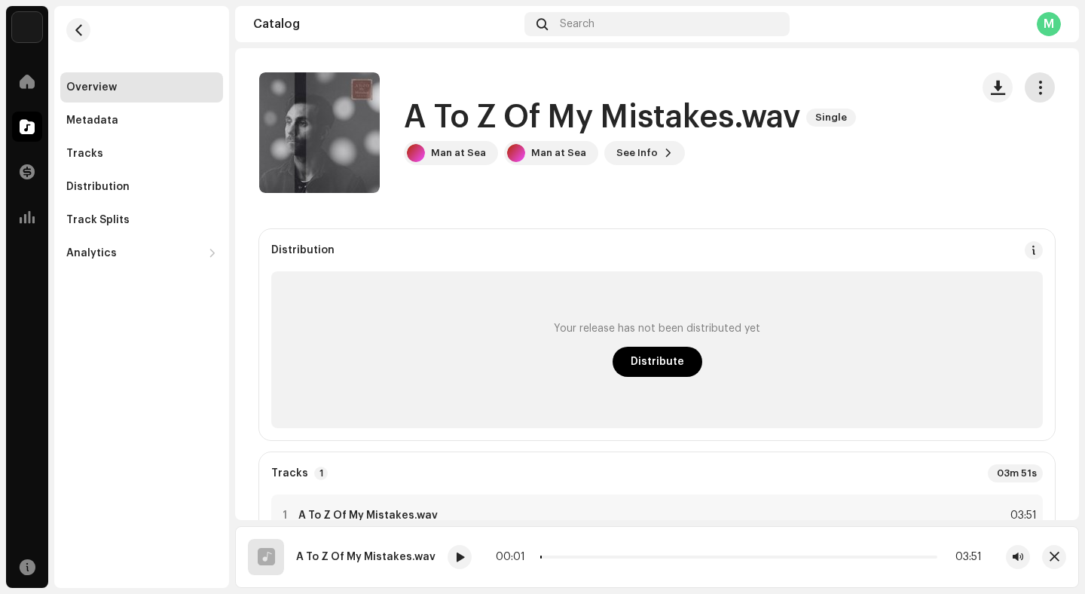
click at [1033, 99] on button "button" at bounding box center [1040, 87] width 30 height 30
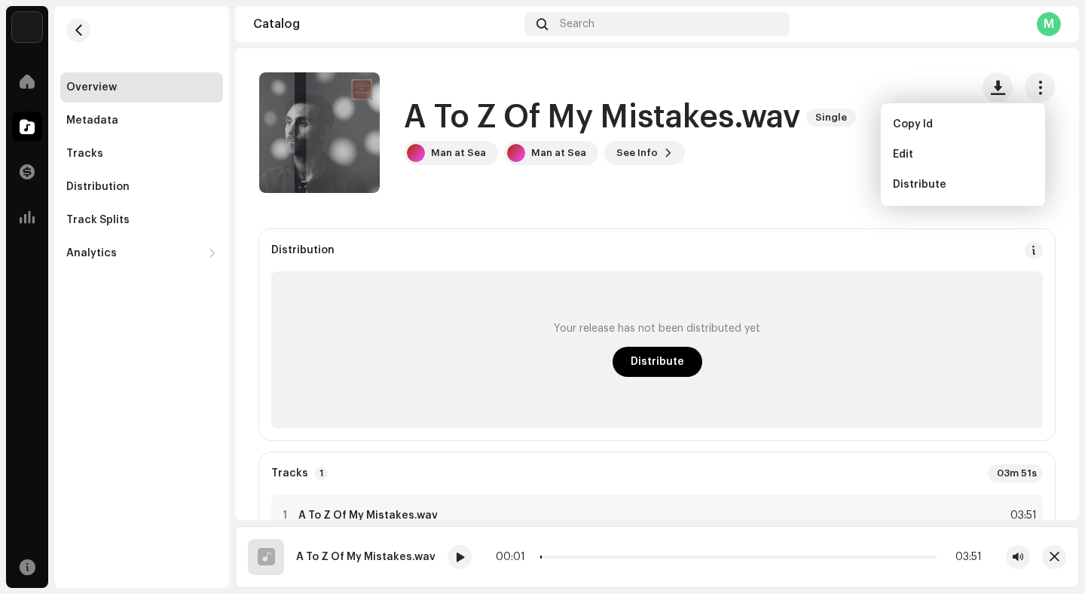
click at [824, 176] on div "A To Z Of My Mistakes.wav Single Man at Sea Man at Sea See Info" at bounding box center [609, 132] width 700 height 121
